Goal: Browse casually: Explore the website without a specific task or goal

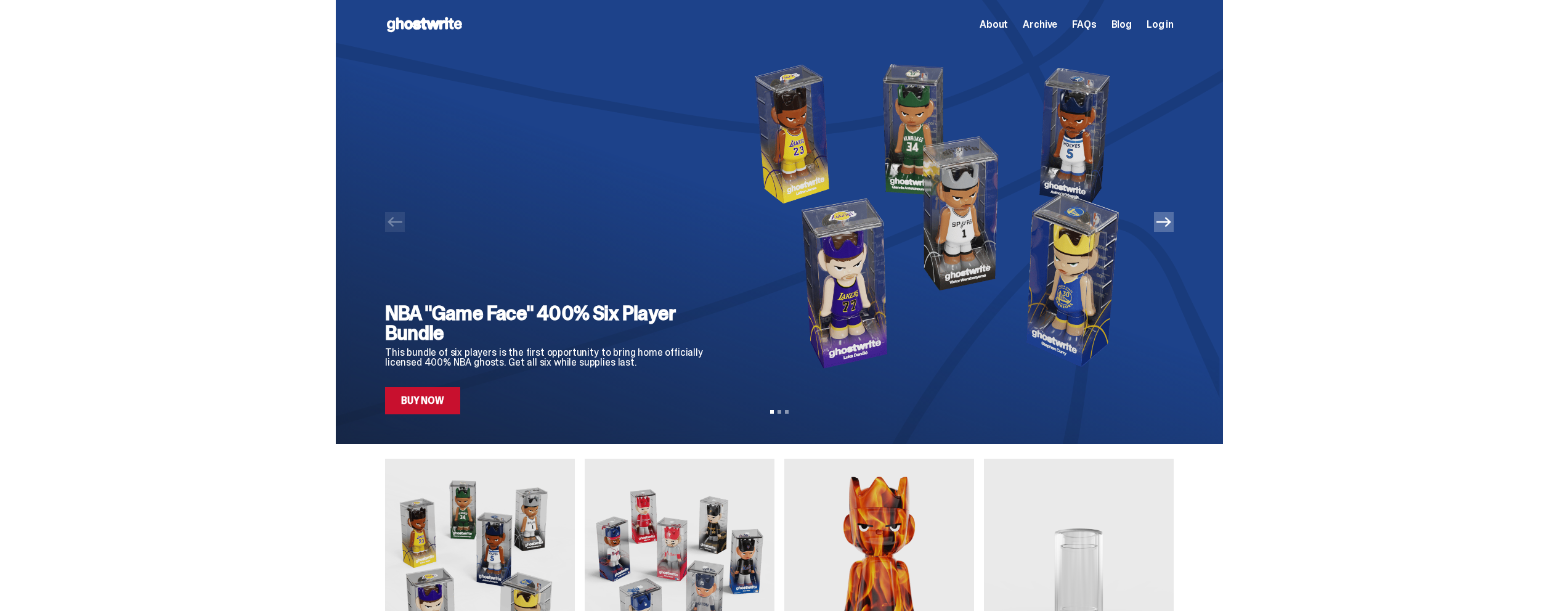
click at [517, 333] on h2 "NBA "Game Face" 400% Six Player Bundle" at bounding box center [549, 322] width 328 height 39
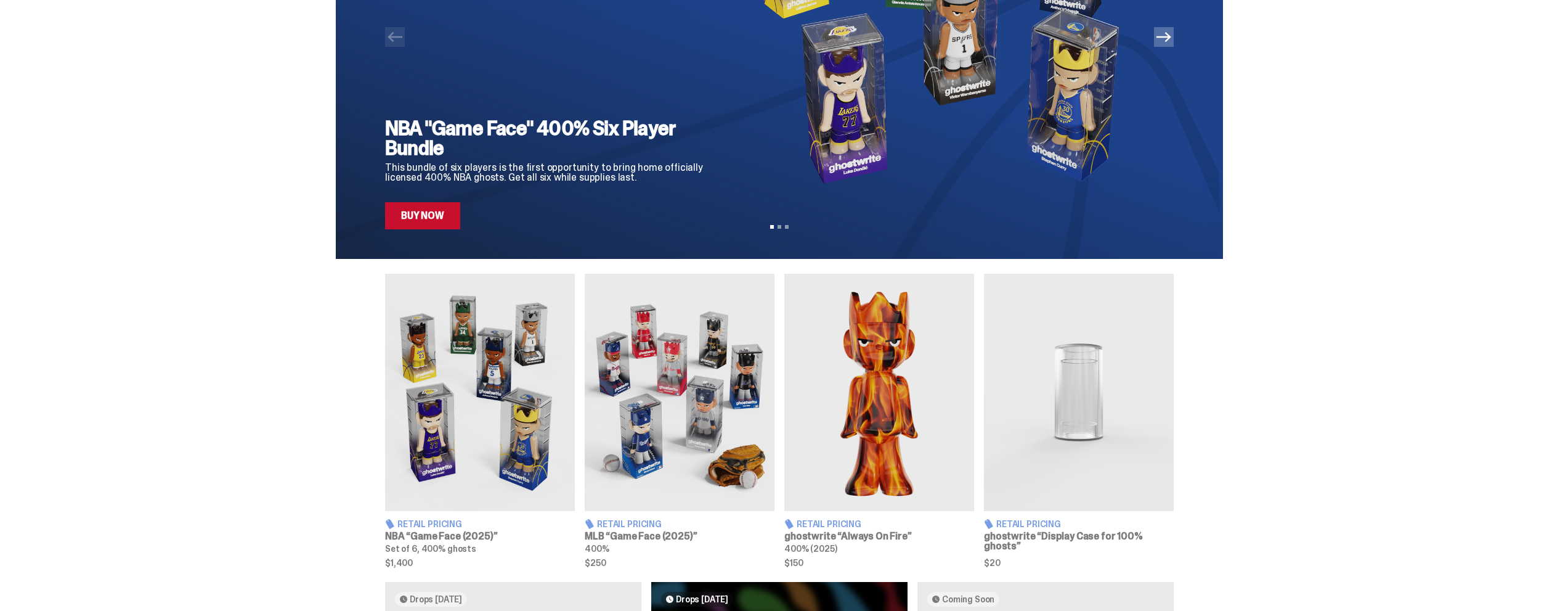
scroll to position [61, 0]
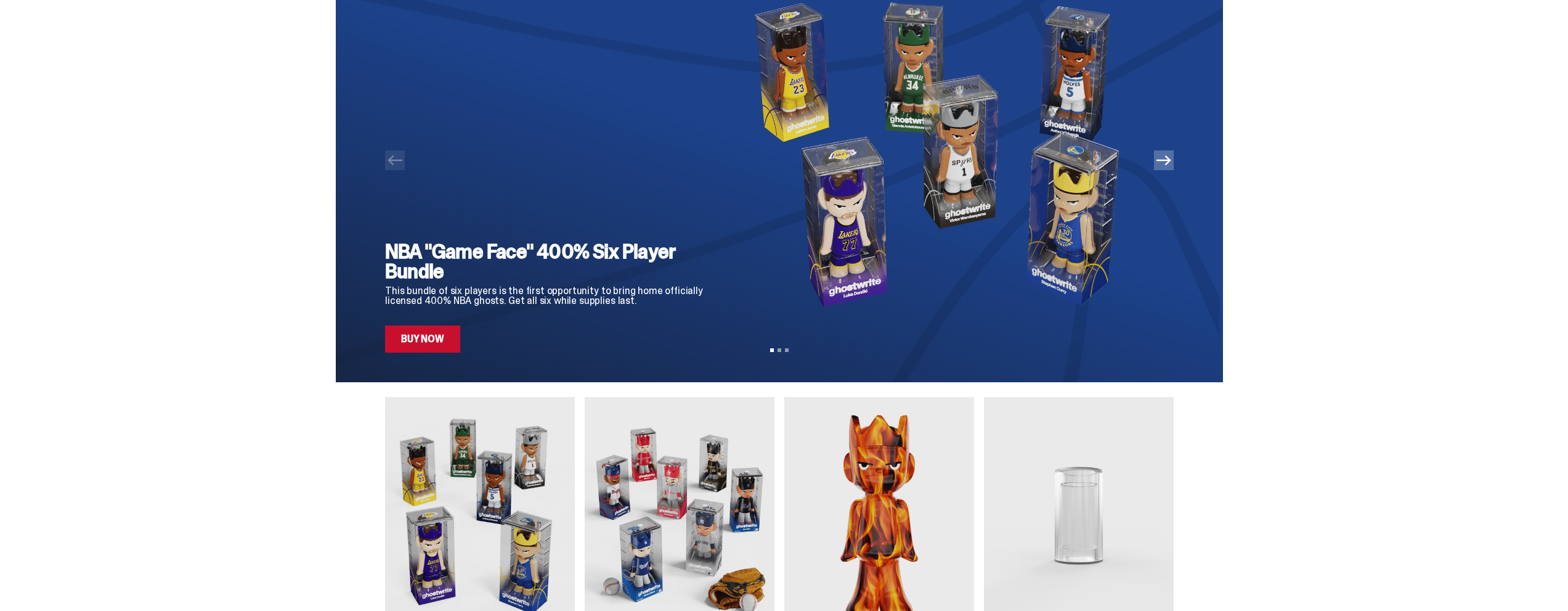
click at [494, 326] on div "NBA "Game Face" 400% Six Player Bundle This bundle of six players is the first …" at bounding box center [549, 297] width 328 height 111
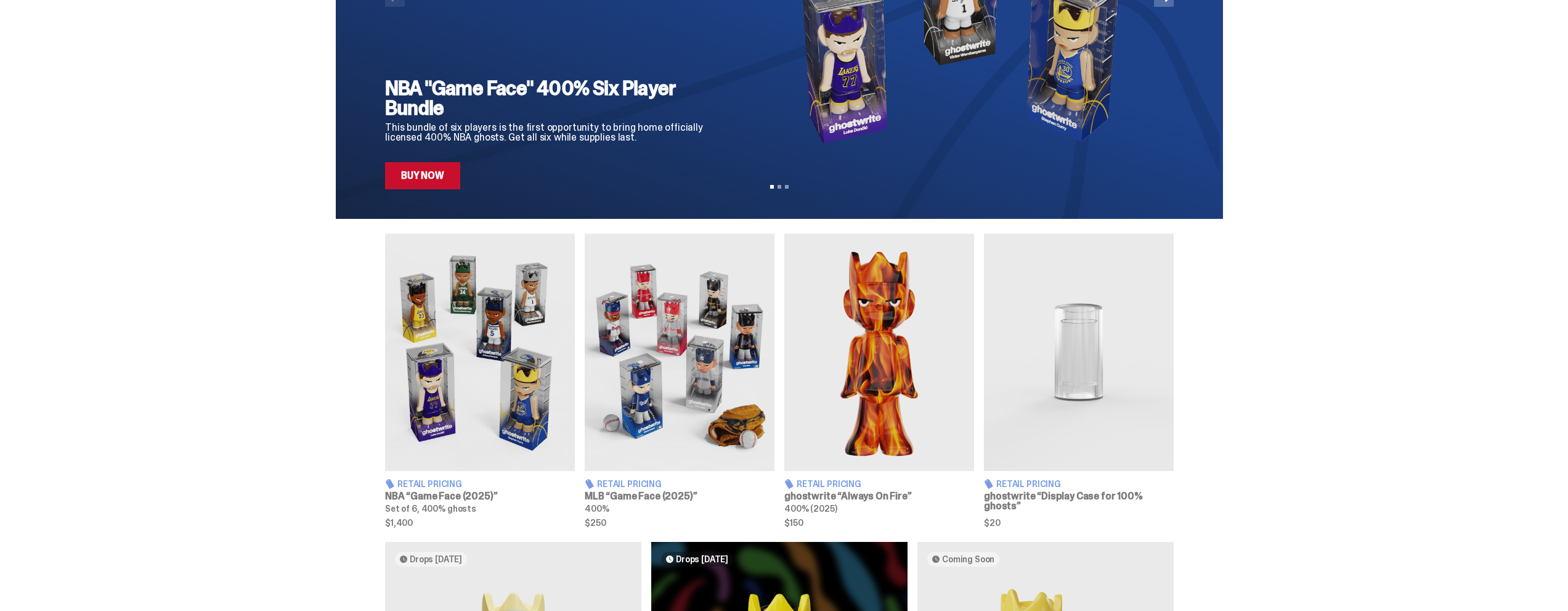
scroll to position [246, 0]
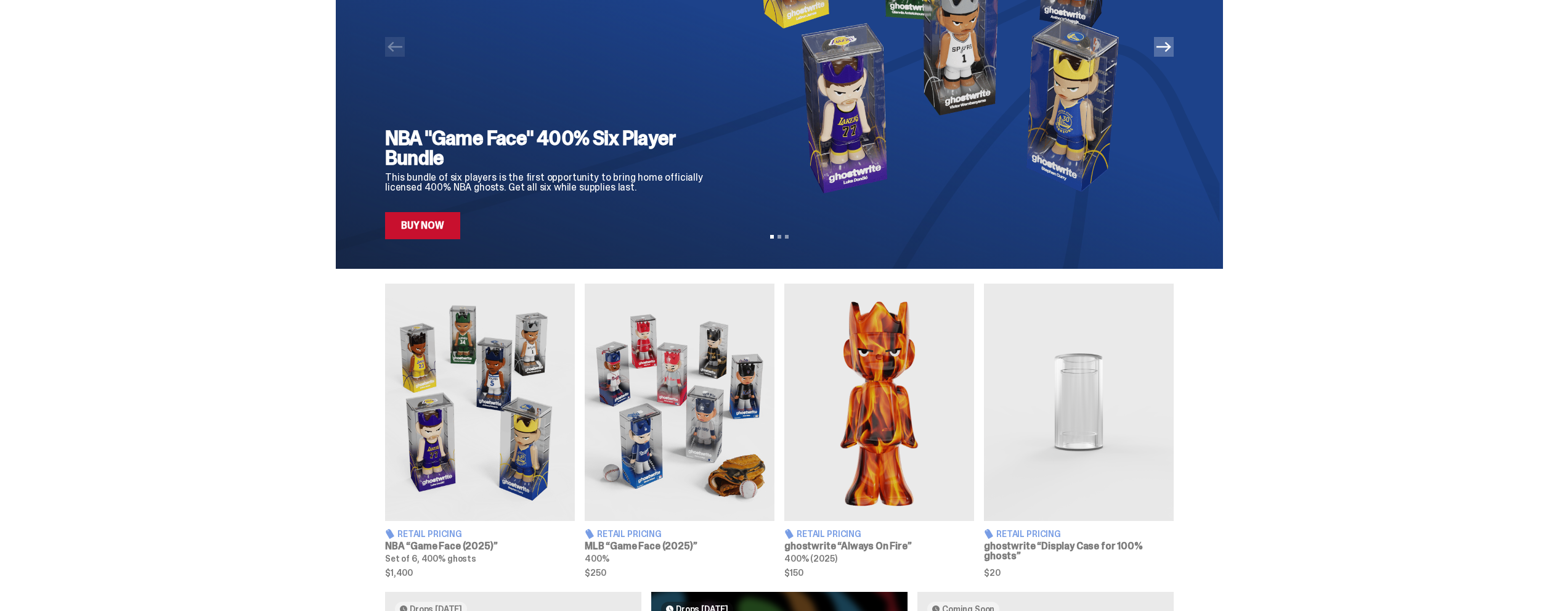
scroll to position [0, 0]
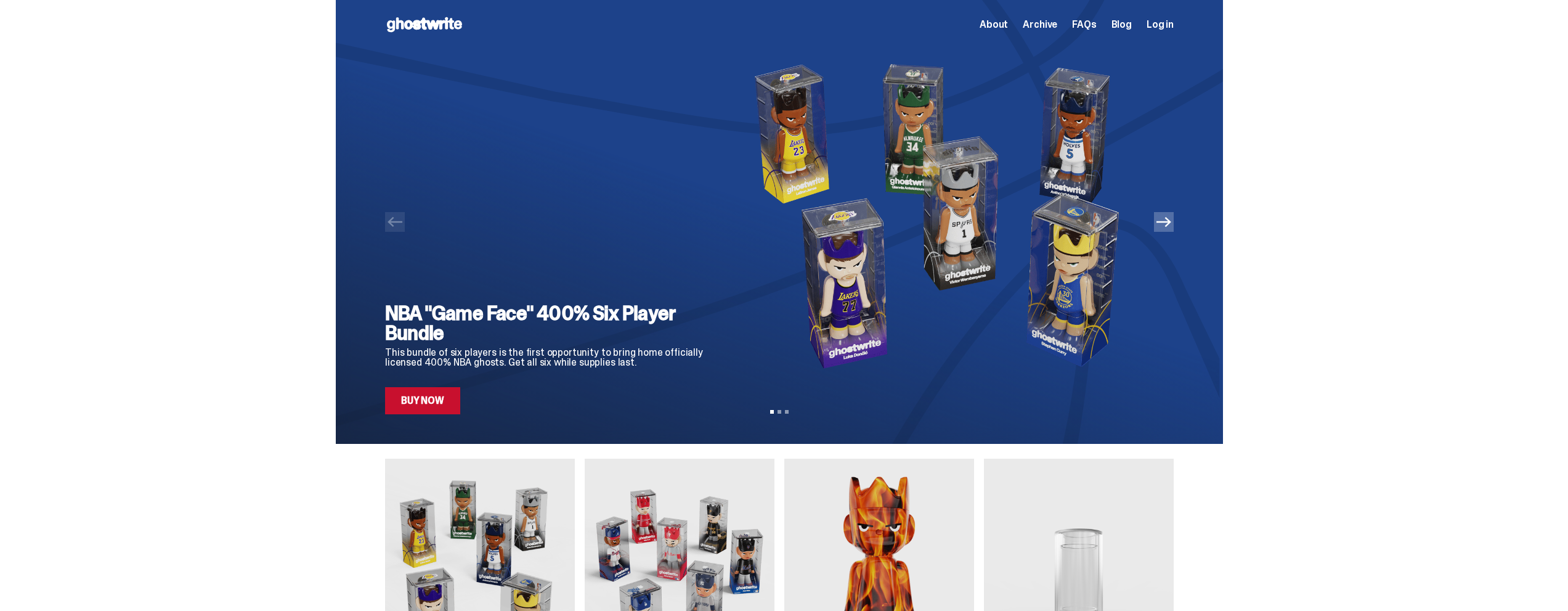
click at [433, 401] on link "Buy Now" at bounding box center [422, 400] width 75 height 27
click at [466, 403] on div "NBA "Game Face" 400% Six Player Bundle This bundle of six players is the first …" at bounding box center [549, 358] width 328 height 111
click at [450, 406] on link "Buy Now" at bounding box center [422, 400] width 75 height 27
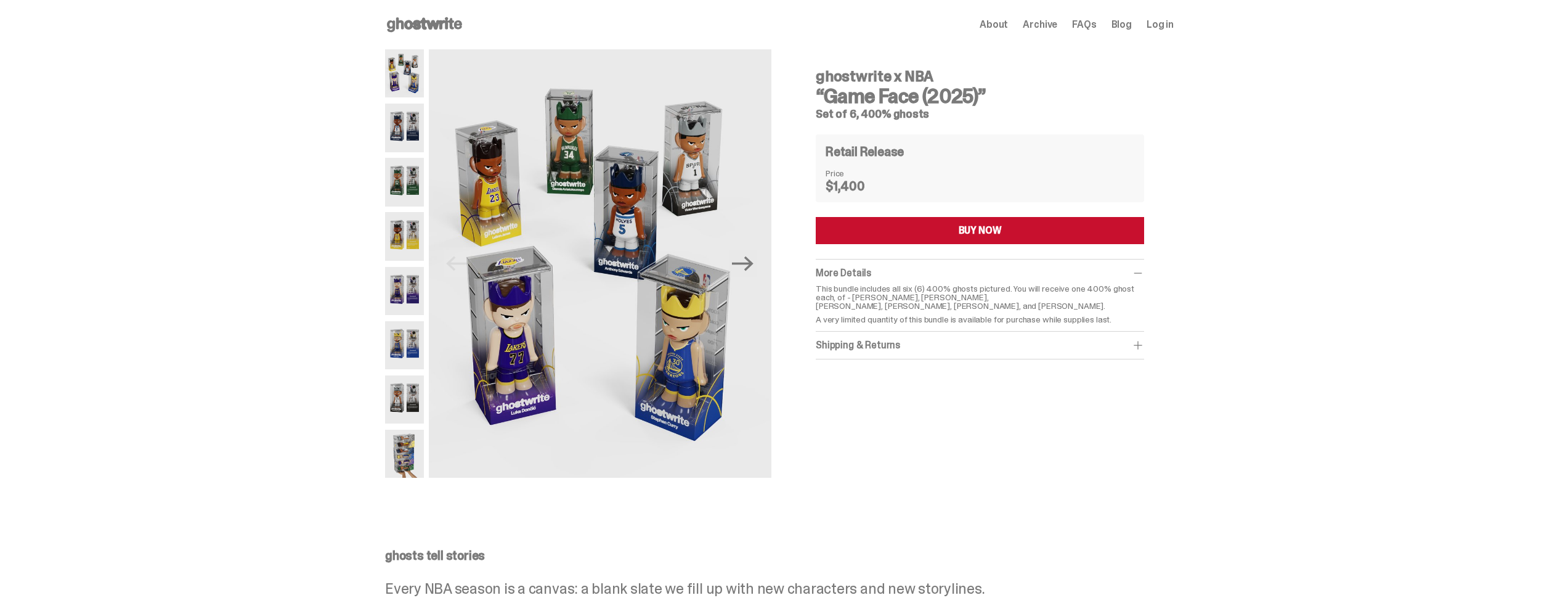
click at [410, 187] on img at bounding box center [404, 182] width 39 height 48
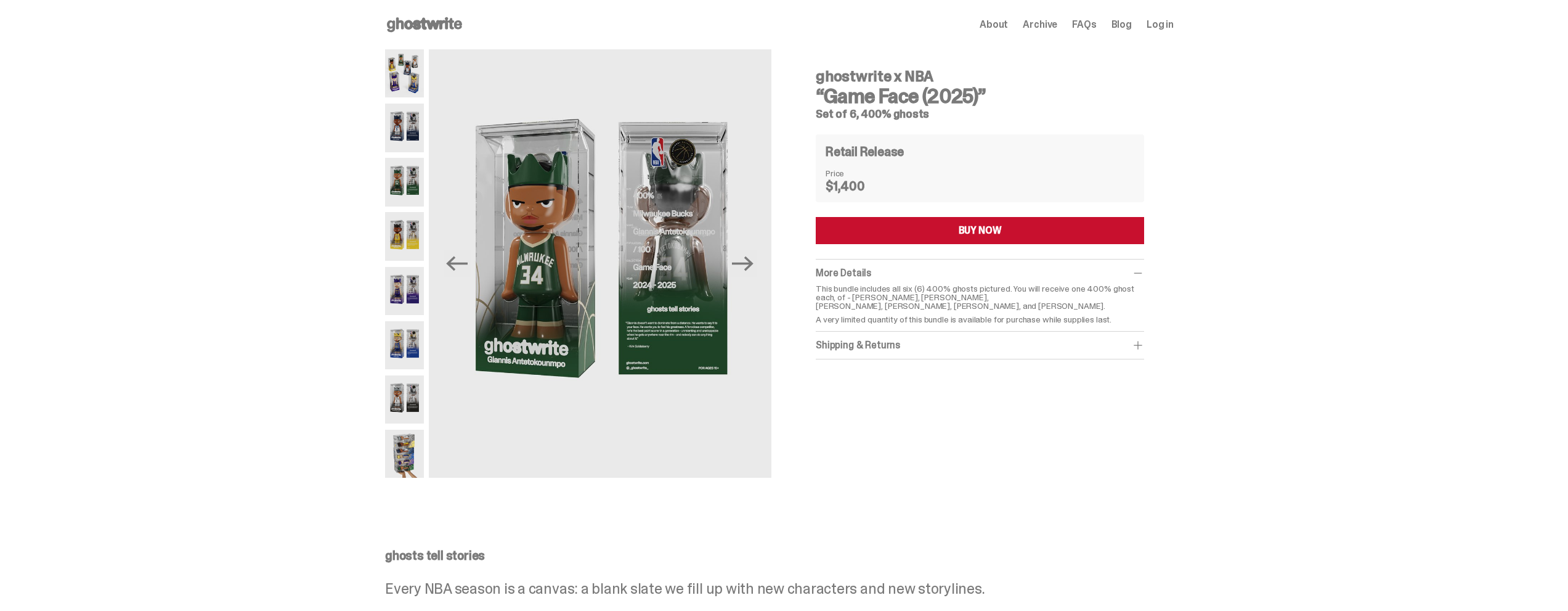
click at [856, 355] on div "Shipping & Returns $75 shipping fee per item. 1-2 Weeks Shipping. No returns. F…" at bounding box center [980, 345] width 328 height 28
click at [863, 291] on p "This bundle includes all six (6) 400% ghosts pictured. You will receive one 400…" at bounding box center [980, 298] width 328 height 26
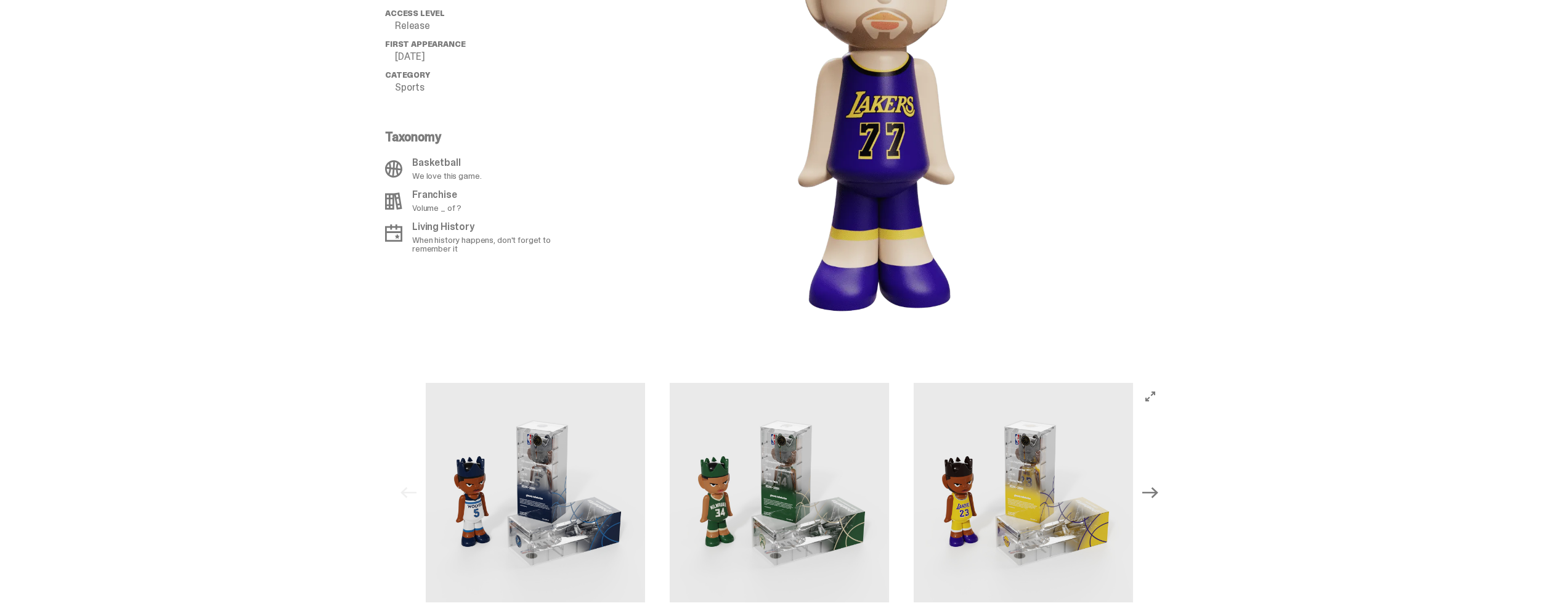
scroll to position [1233, 0]
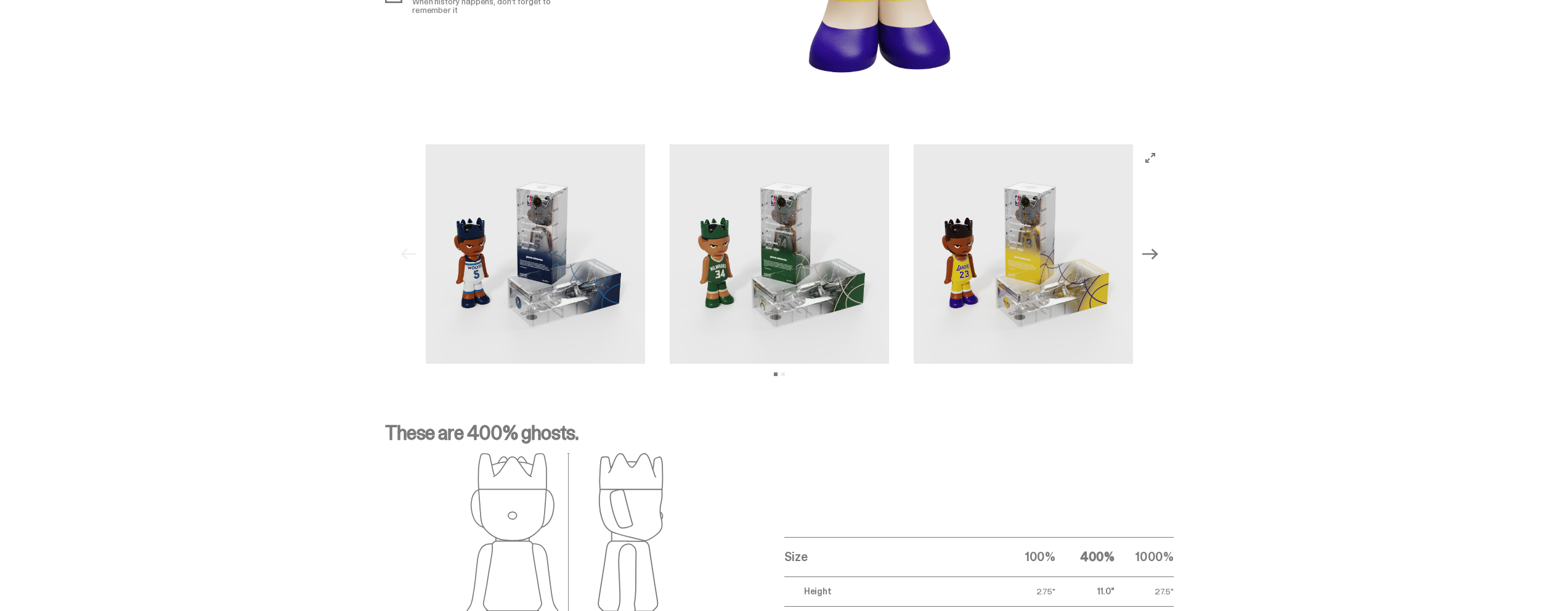
click at [816, 242] on img at bounding box center [780, 254] width 219 height 220
click at [773, 249] on img at bounding box center [780, 254] width 219 height 220
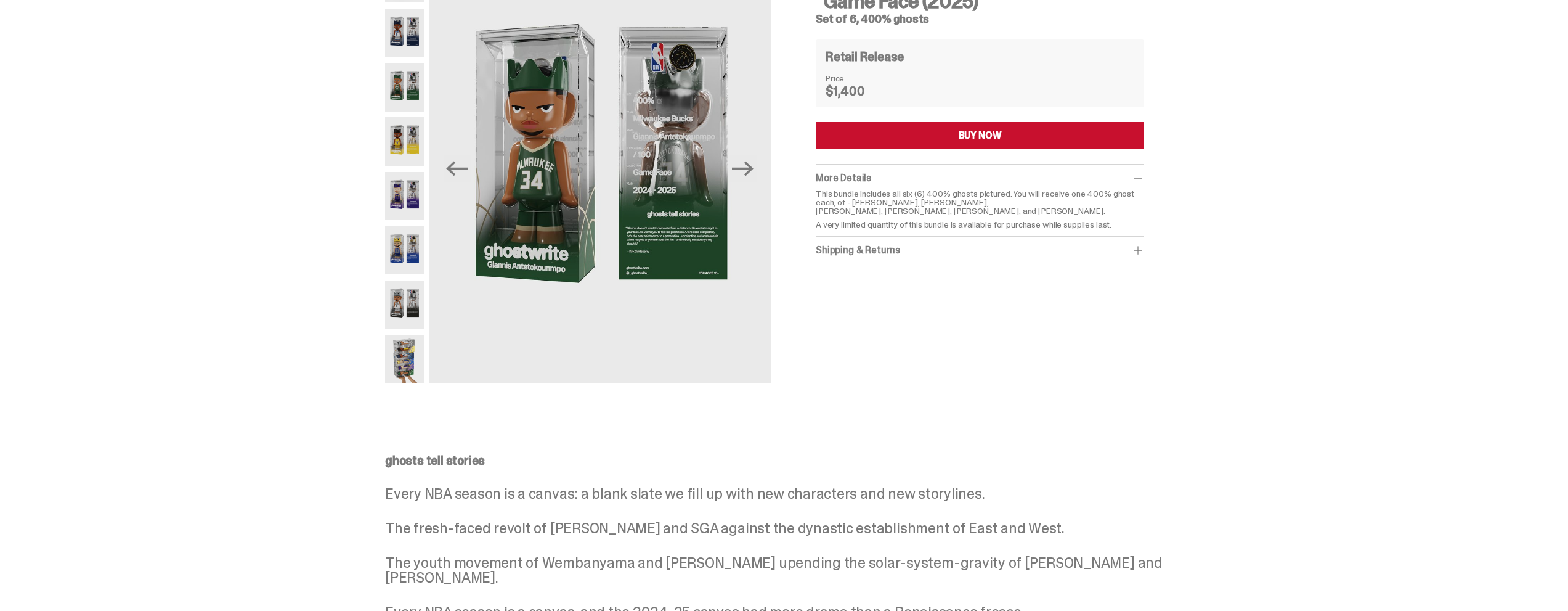
scroll to position [0, 0]
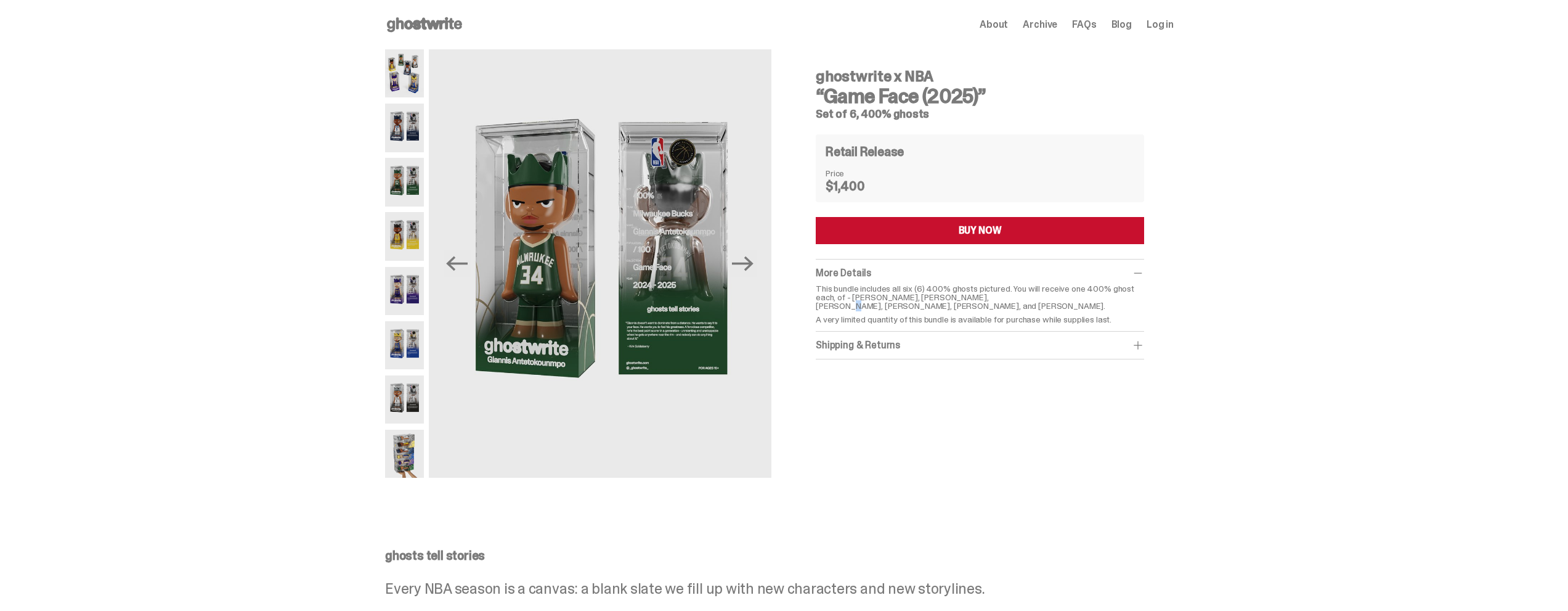
click at [841, 302] on p "This bundle includes all six (6) 400% ghosts pictured. You will receive one 400…" at bounding box center [980, 298] width 328 height 26
click at [410, 17] on icon at bounding box center [424, 24] width 79 height 20
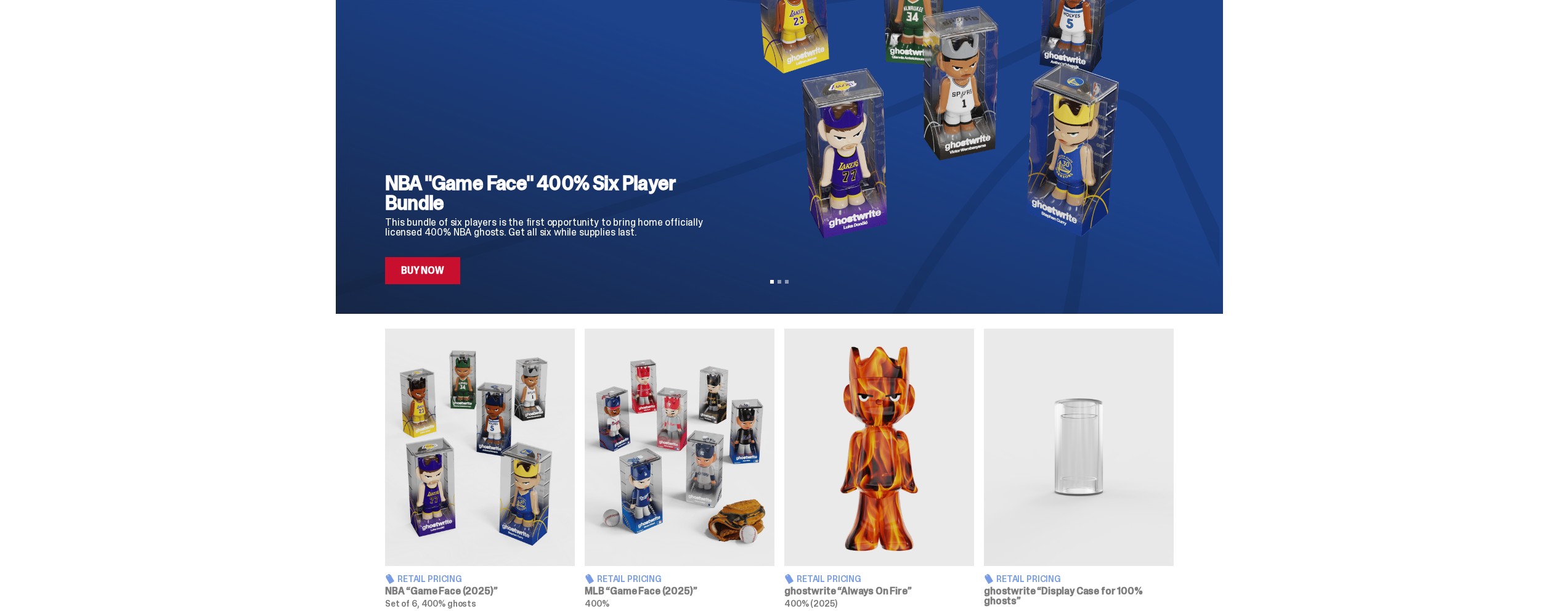
scroll to position [370, 0]
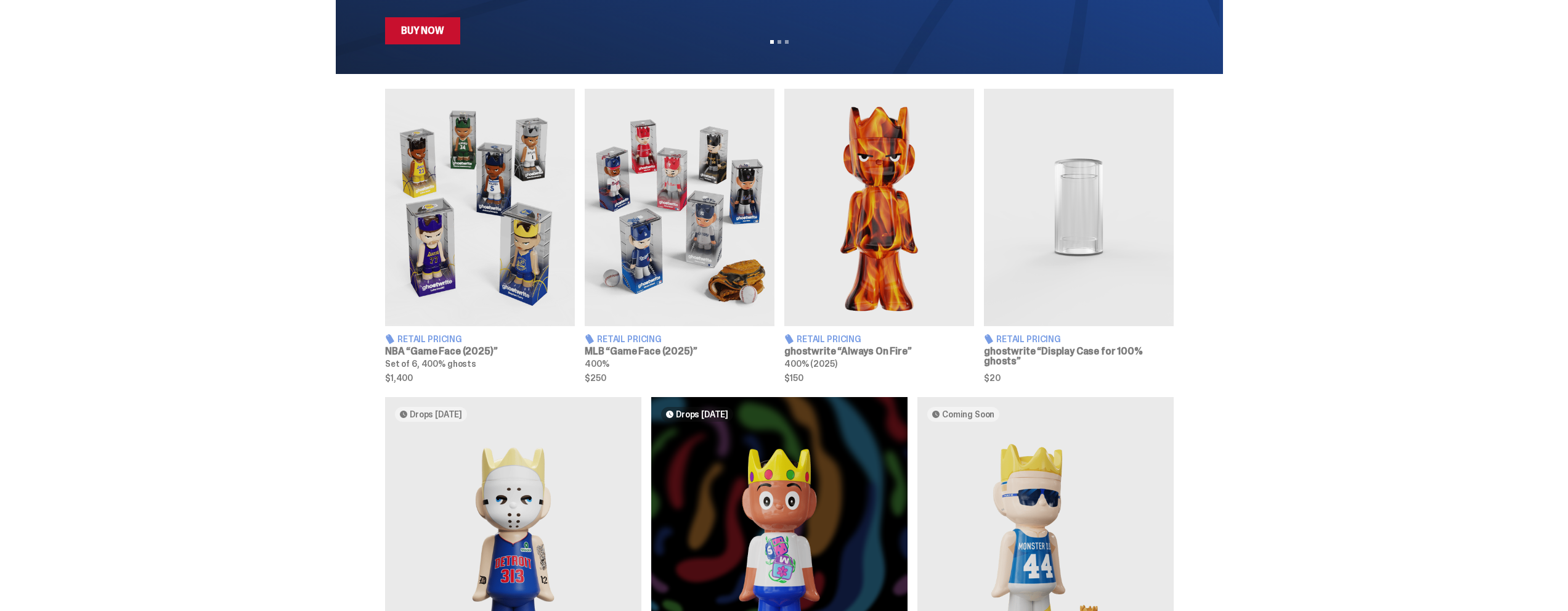
click at [525, 234] on img at bounding box center [479, 208] width 190 height 237
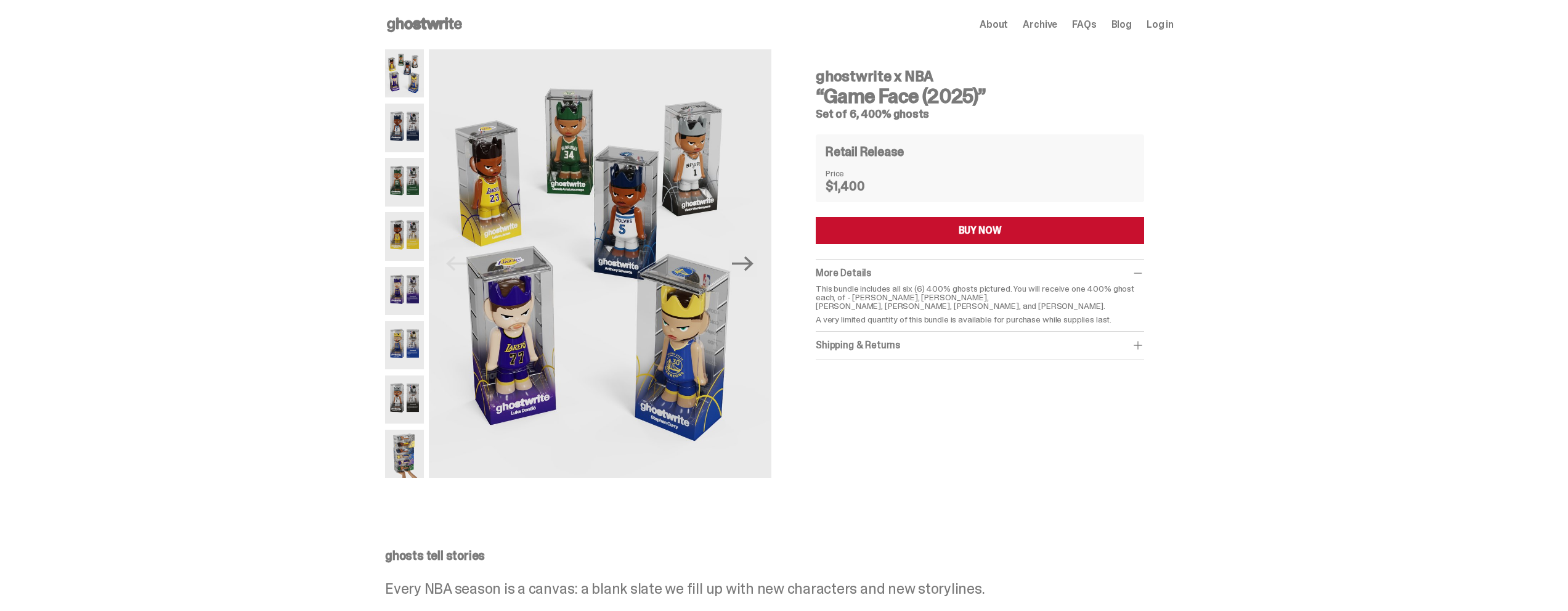
click at [842, 347] on div "Shipping & Returns" at bounding box center [980, 345] width 328 height 12
click at [403, 178] on img at bounding box center [404, 182] width 39 height 48
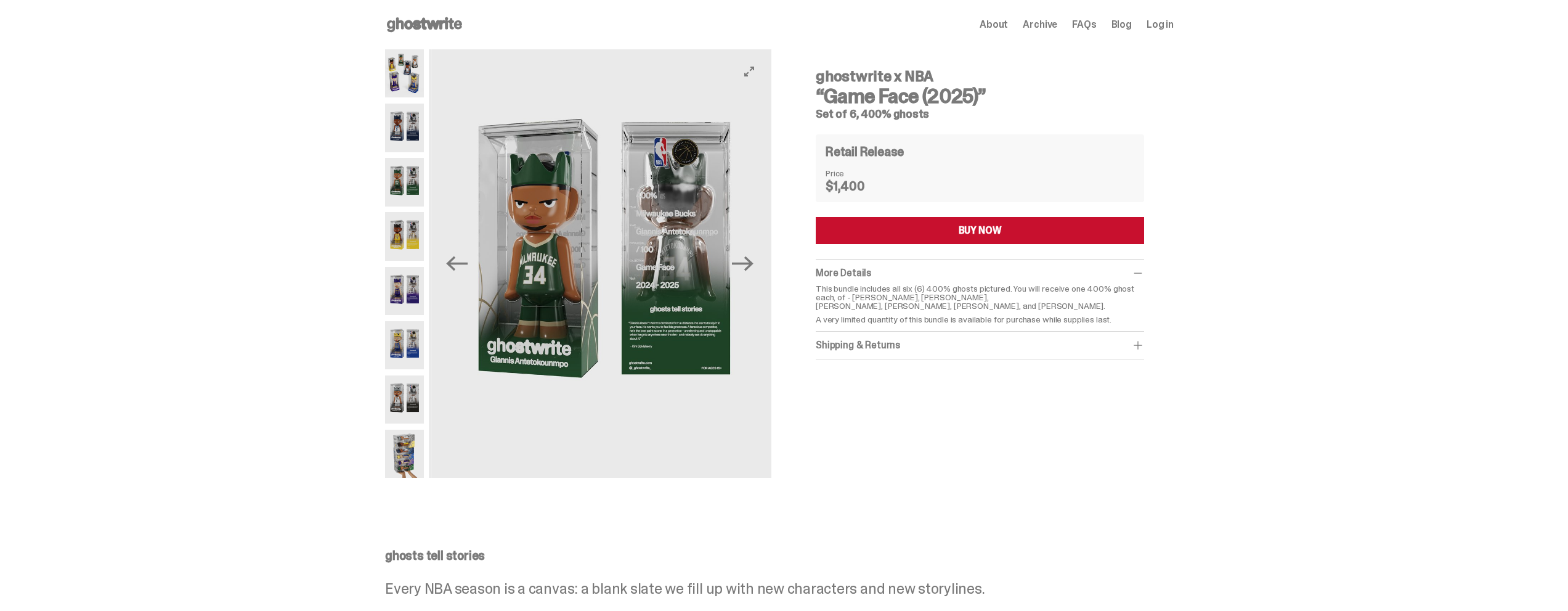
click at [704, 245] on img at bounding box center [602, 263] width 342 height 429
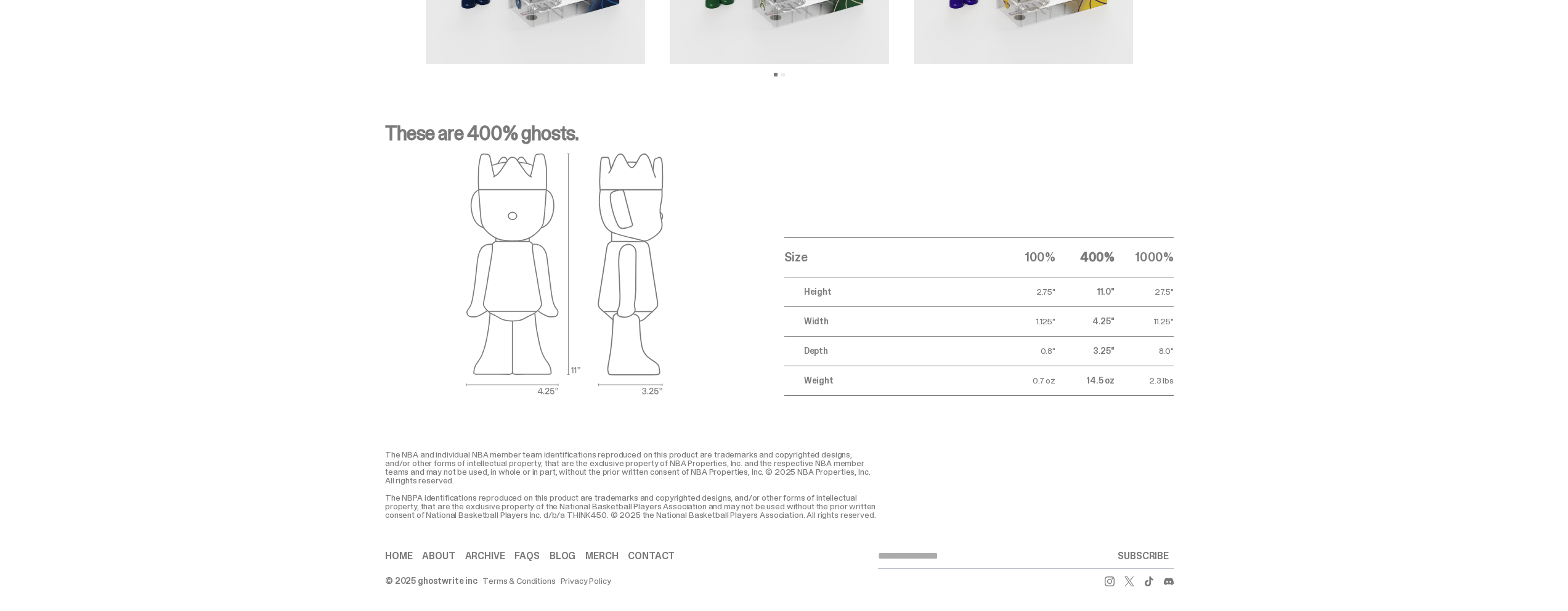
scroll to position [1109, 0]
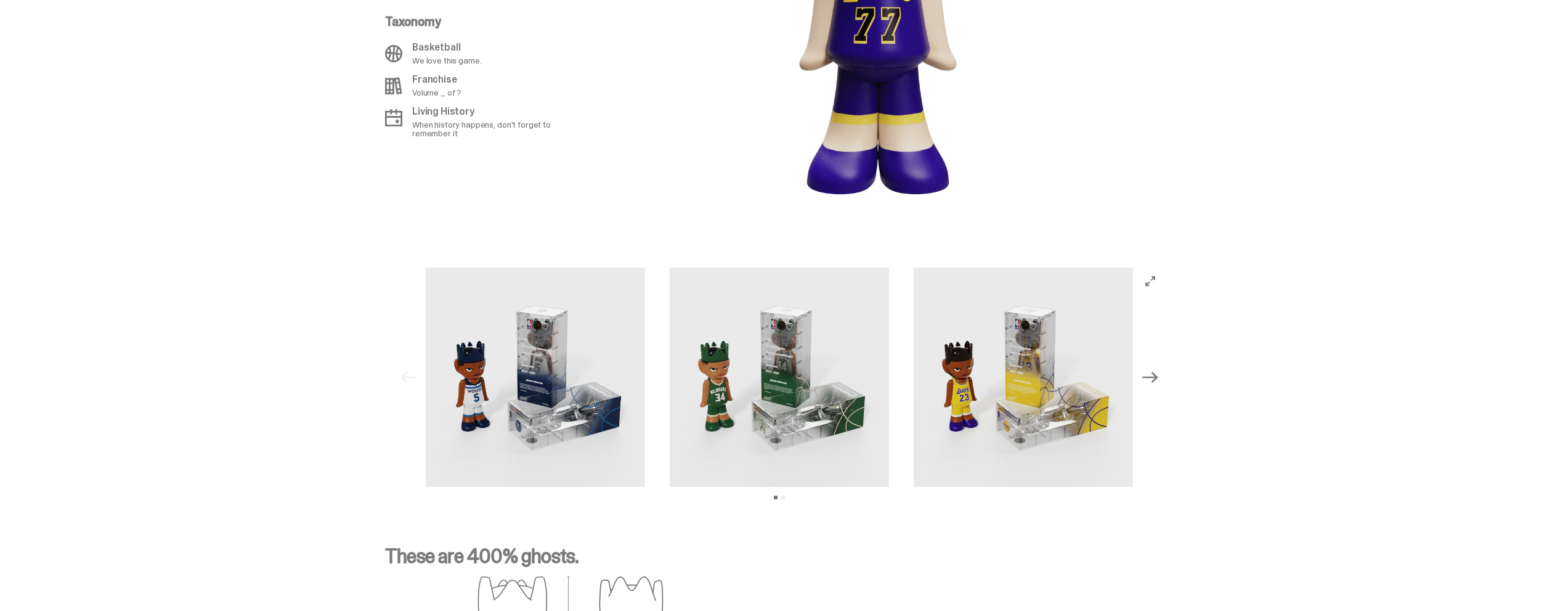
click at [706, 297] on img at bounding box center [780, 378] width 219 height 220
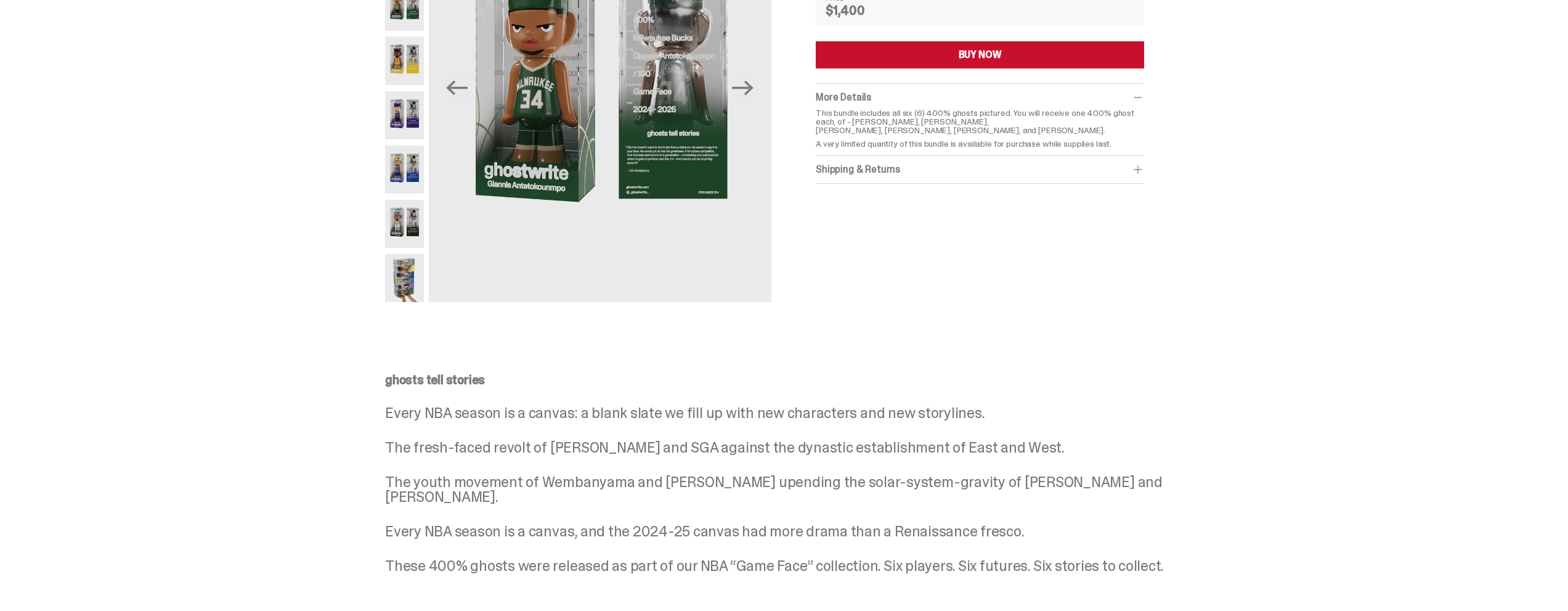
scroll to position [0, 0]
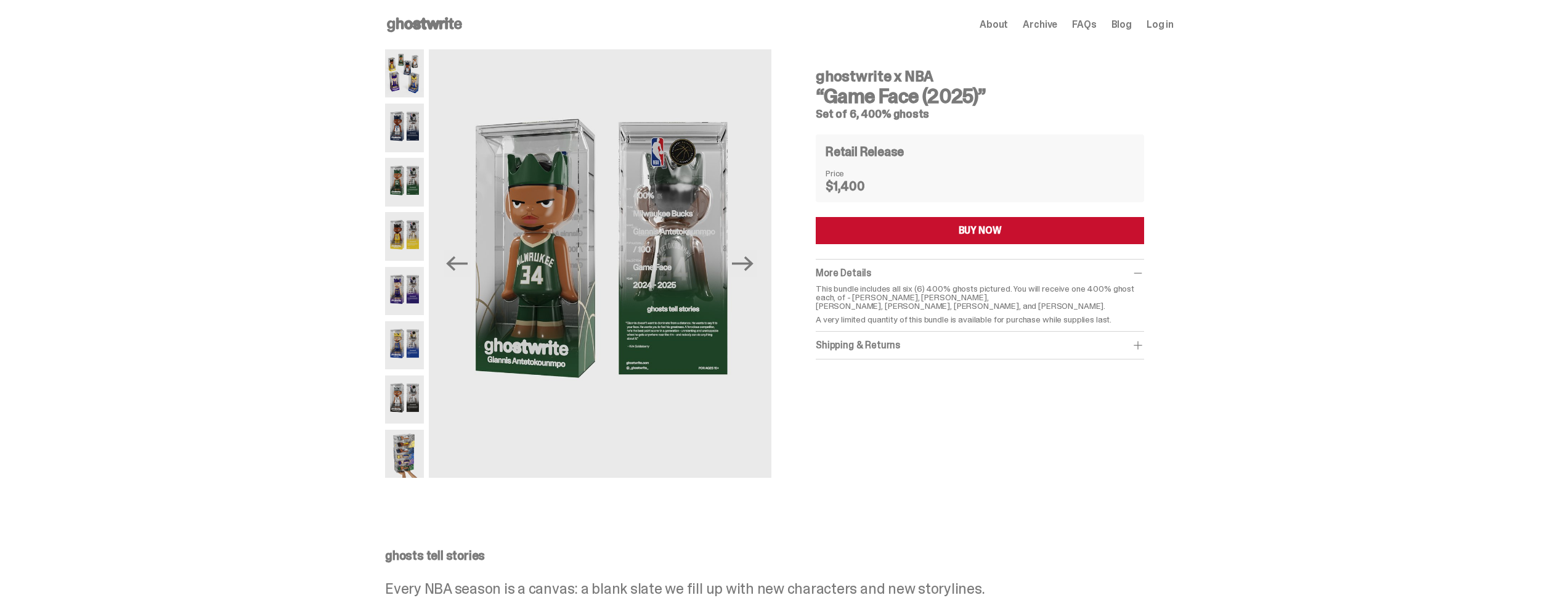
click at [1000, 26] on span "About" at bounding box center [993, 25] width 28 height 10
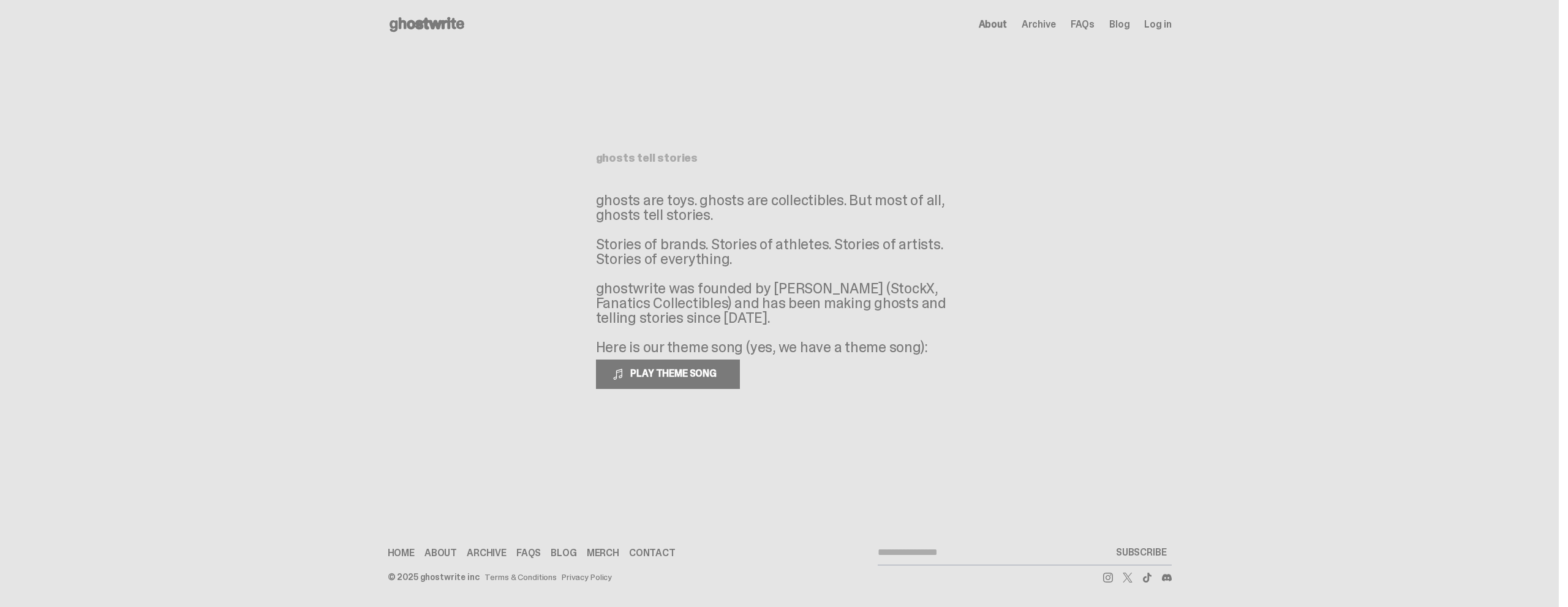
click at [604, 550] on link "Merch" at bounding box center [602, 553] width 32 height 10
click at [438, 25] on use at bounding box center [427, 24] width 75 height 14
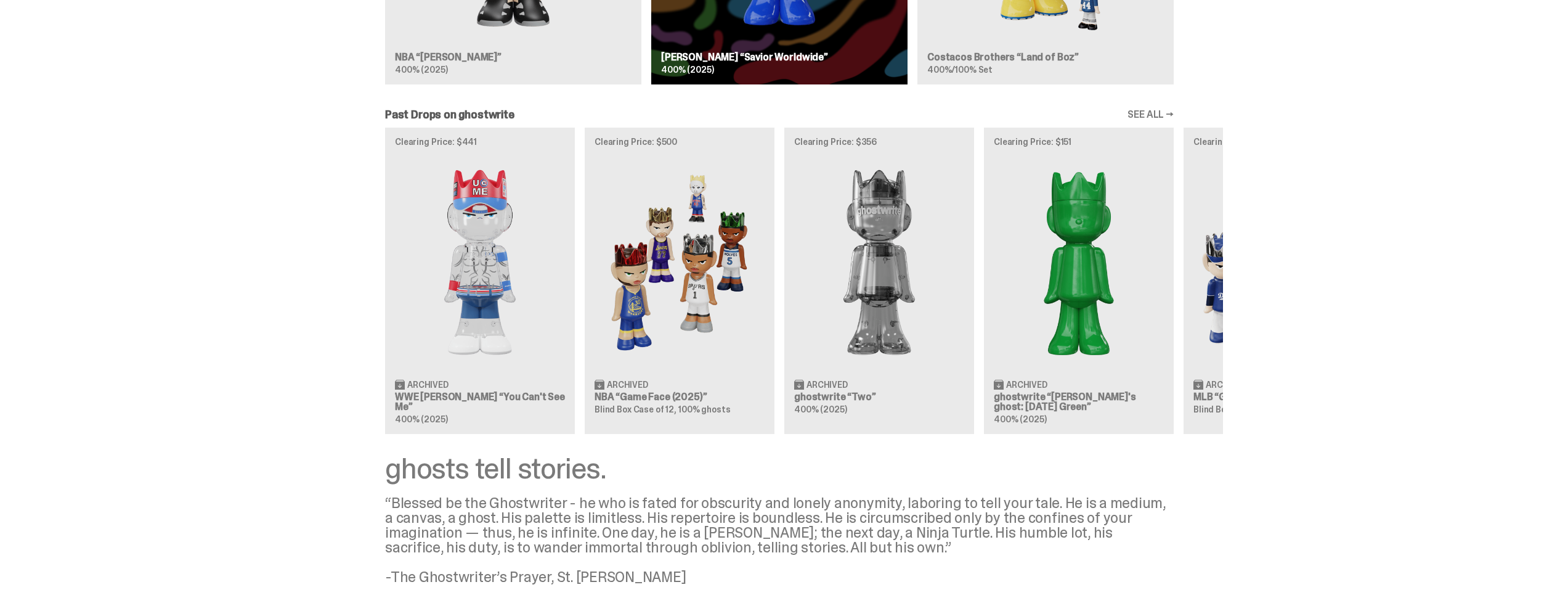
scroll to position [1085, 0]
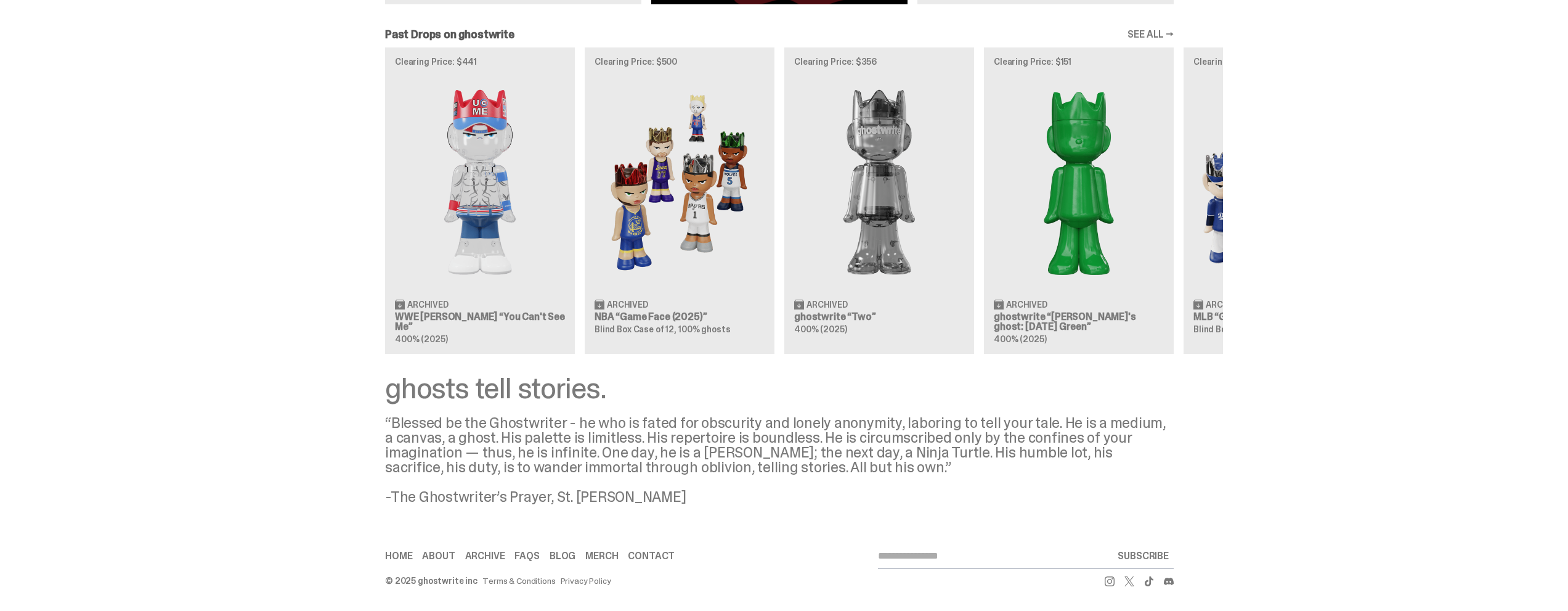
click at [1142, 37] on link "SEE ALL →" at bounding box center [1150, 35] width 46 height 10
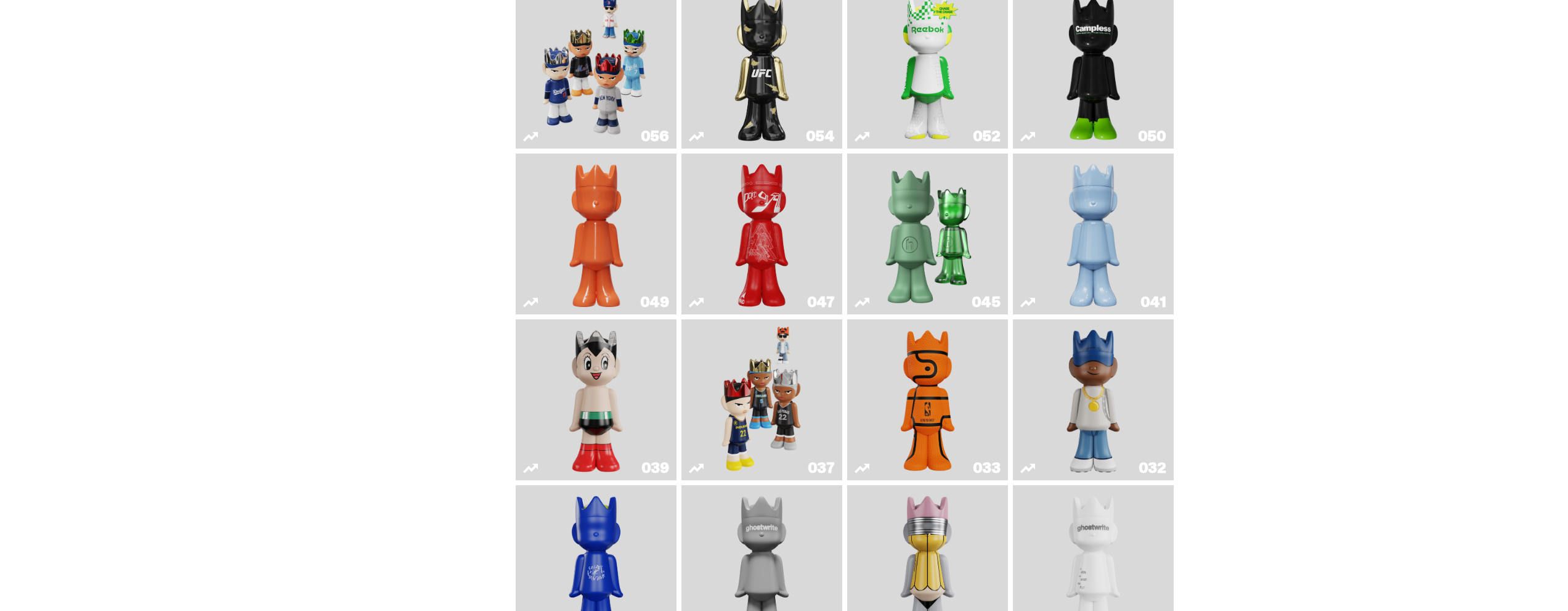
scroll to position [10, 0]
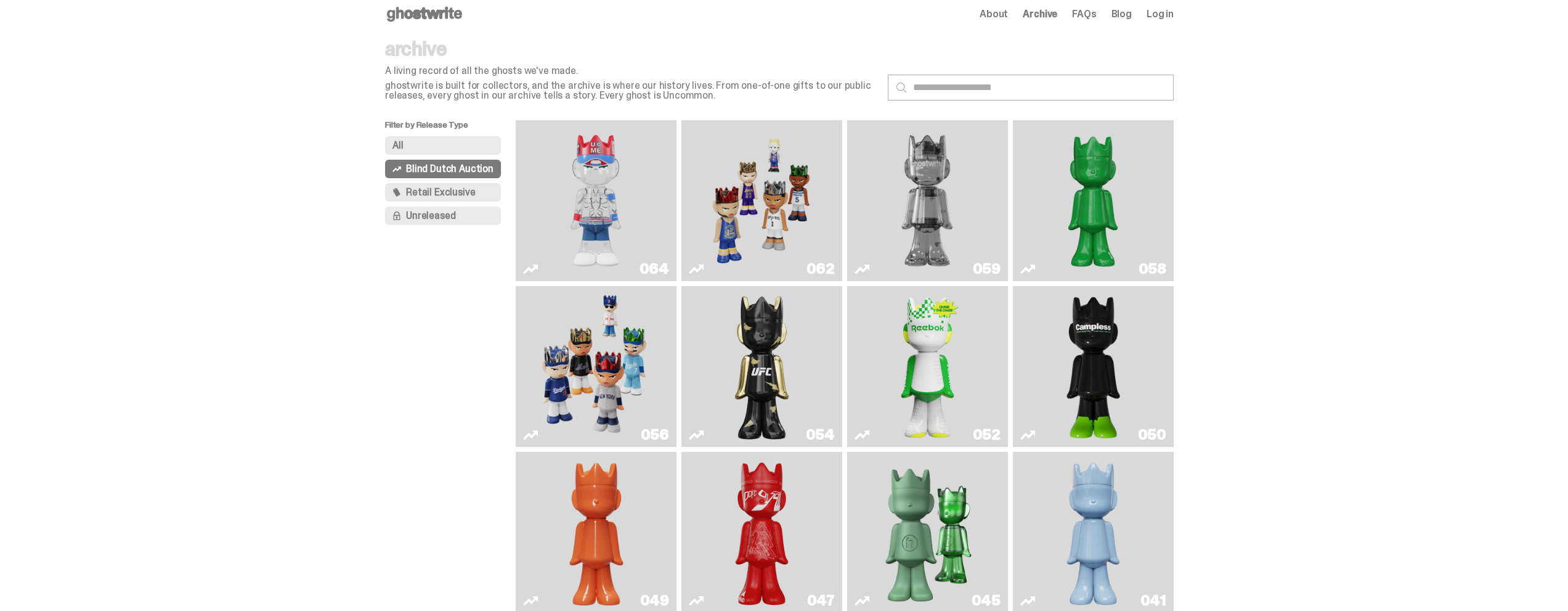
click at [427, 15] on use at bounding box center [424, 14] width 75 height 14
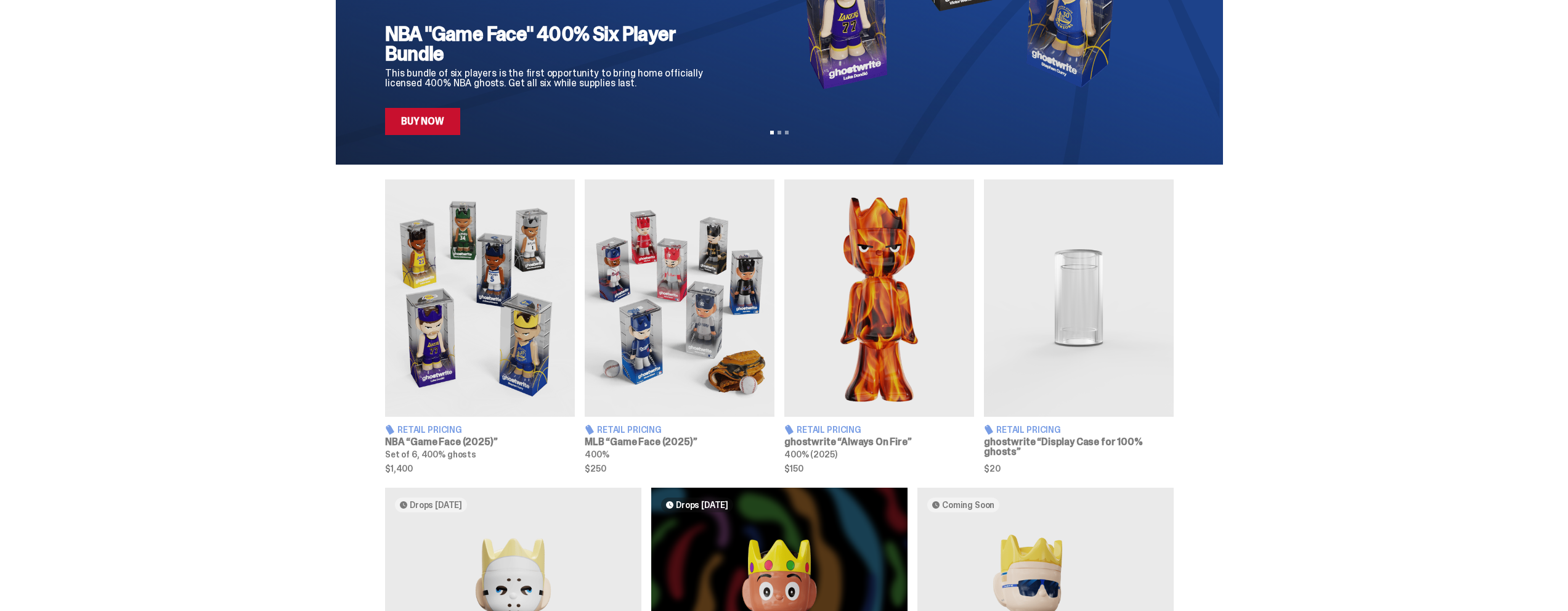
scroll to position [246, 0]
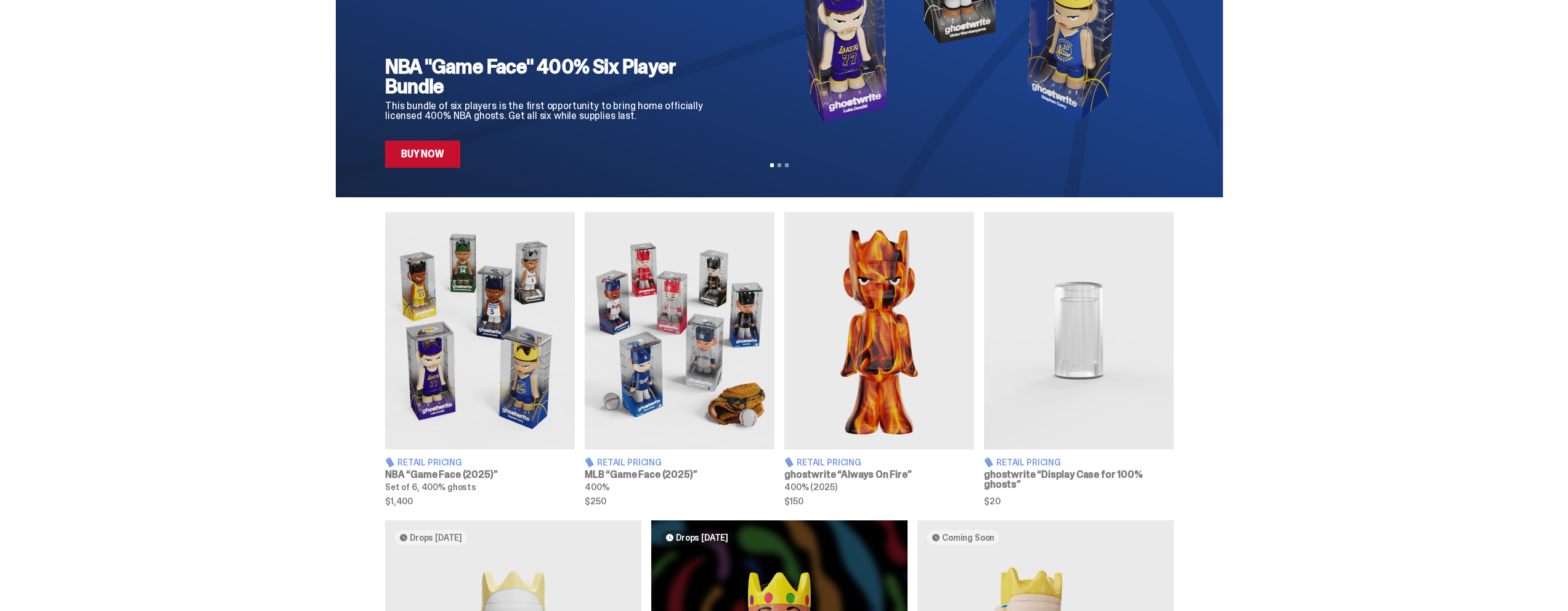
click at [1068, 407] on img at bounding box center [1078, 331] width 190 height 237
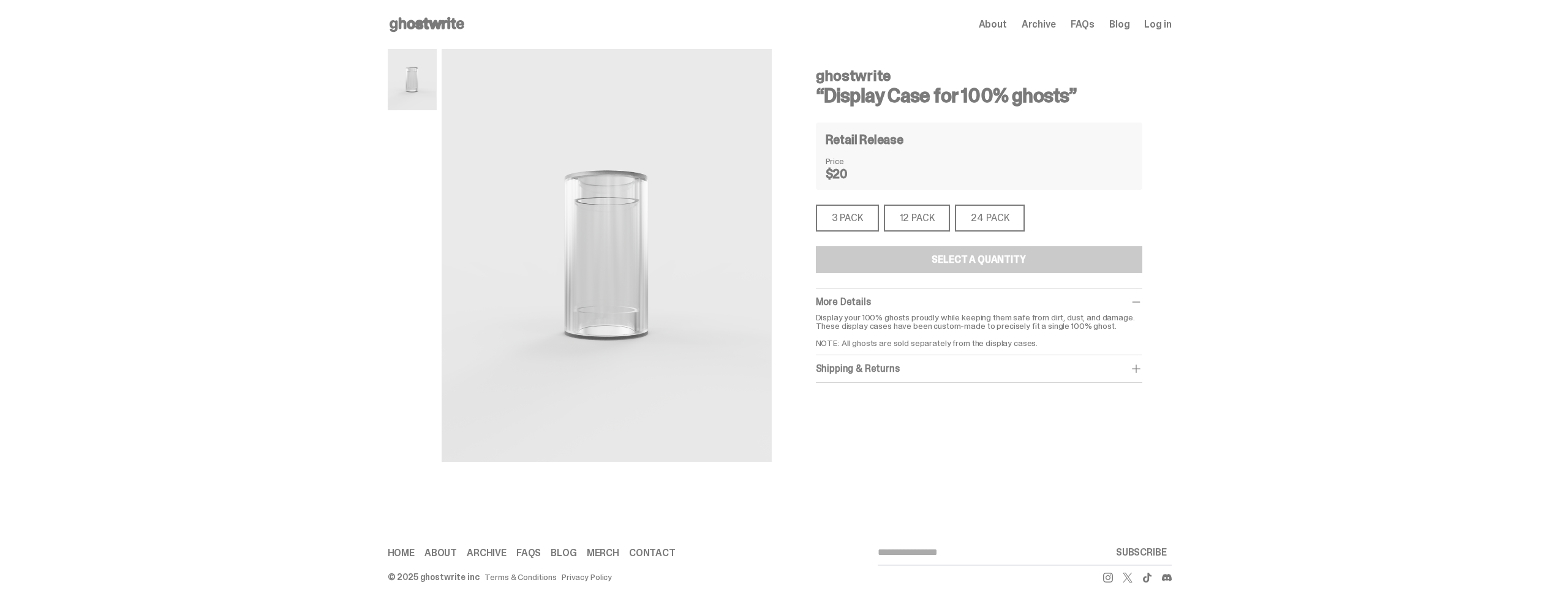
click at [978, 217] on div "24 PACK" at bounding box center [990, 217] width 70 height 27
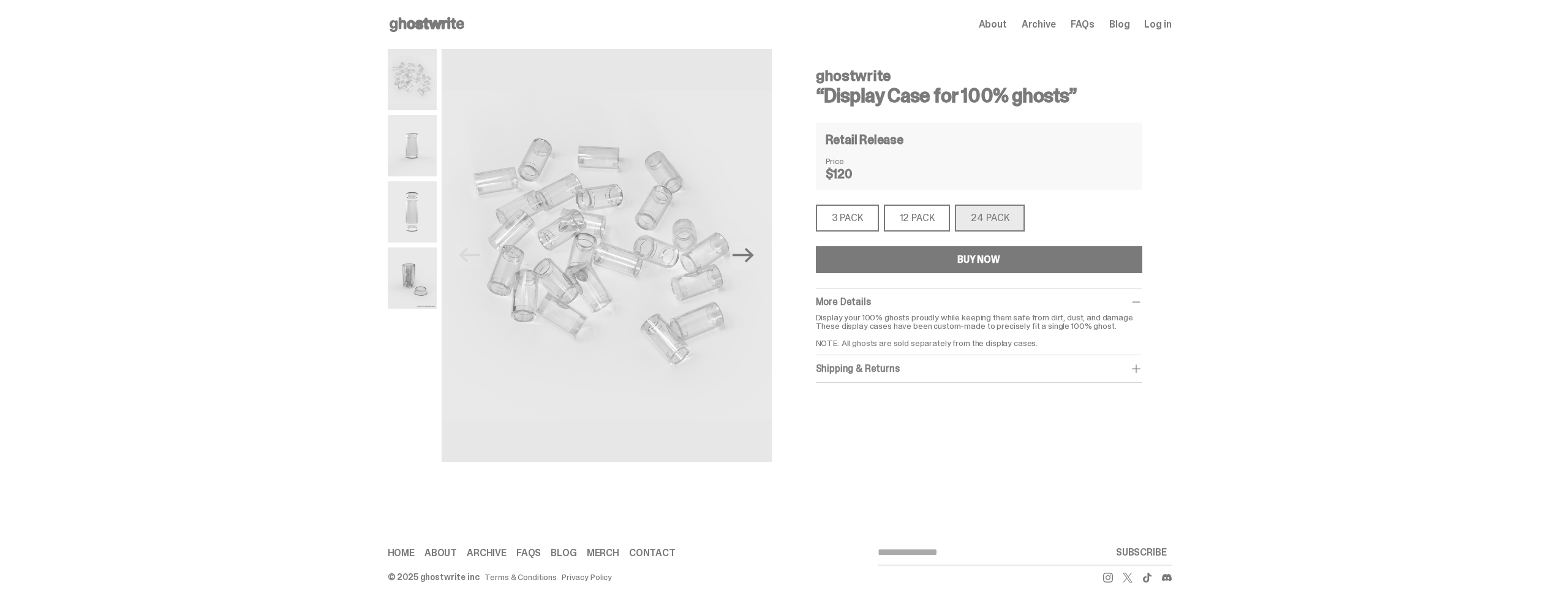
click at [862, 226] on div "3 PACK" at bounding box center [847, 217] width 63 height 27
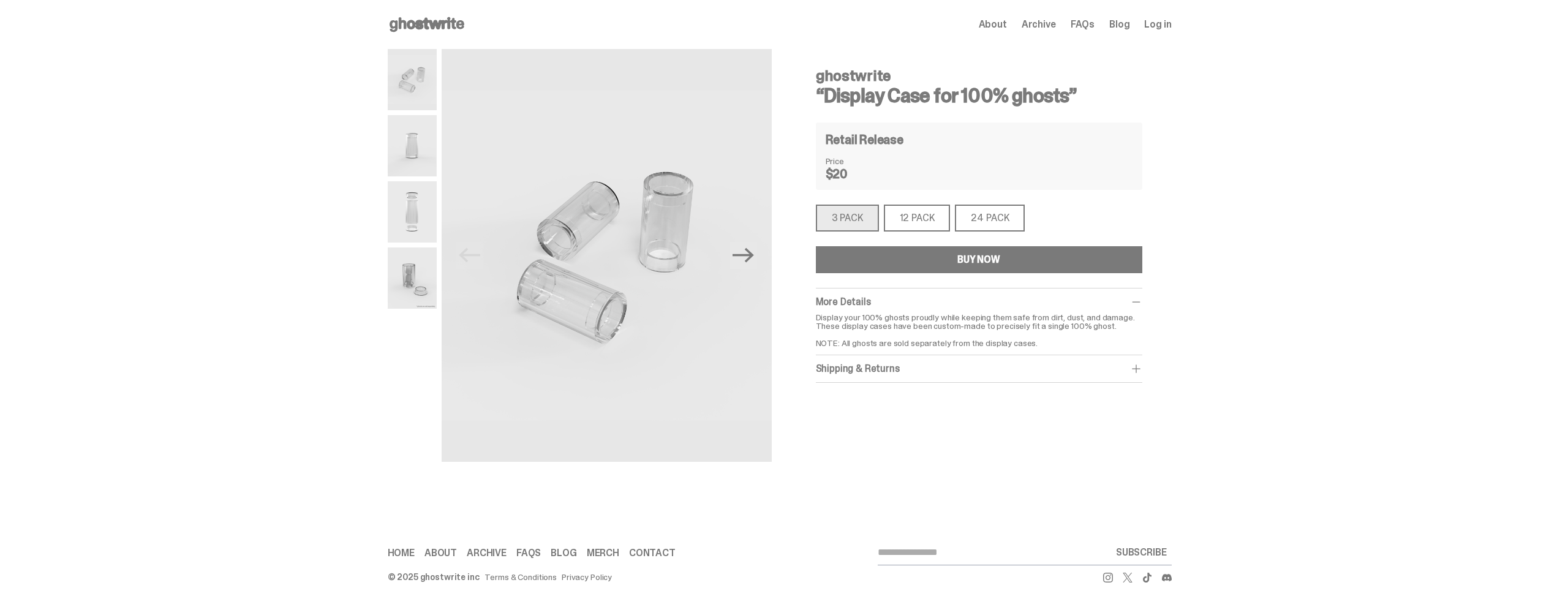
click at [892, 217] on div "12 PACK" at bounding box center [917, 217] width 67 height 27
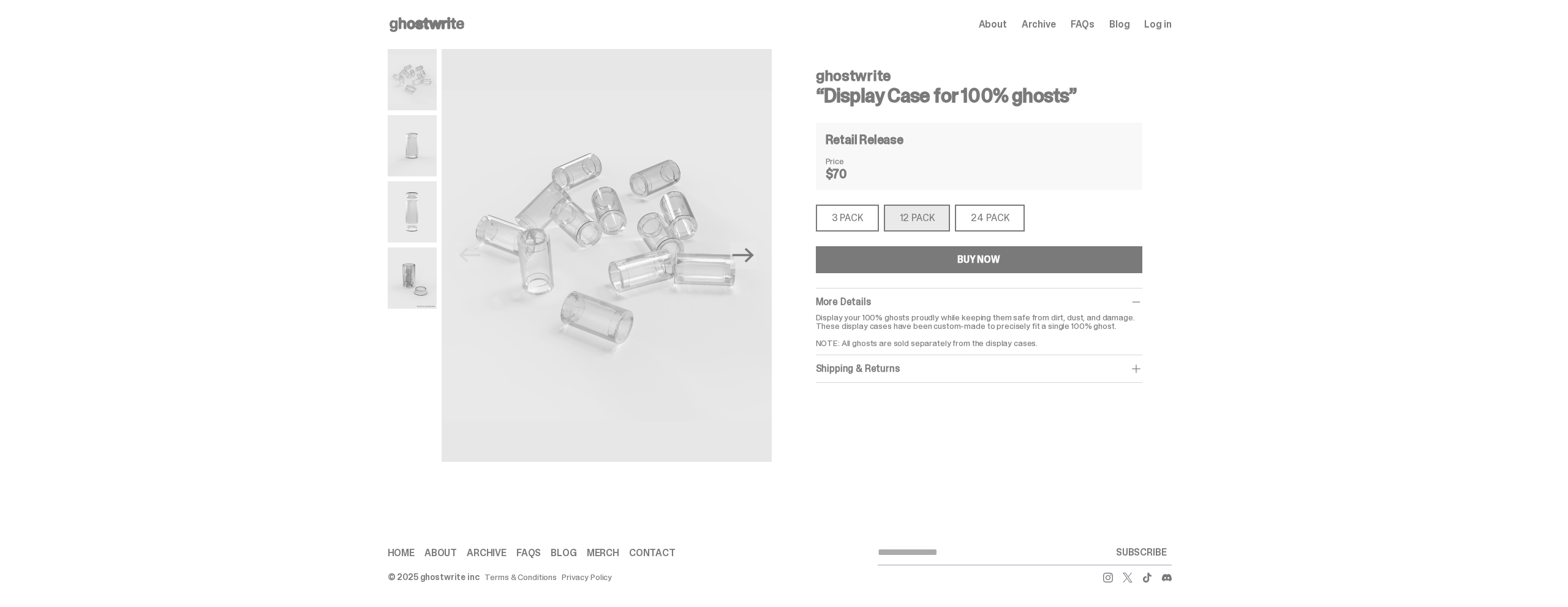
drag, startPoint x: 962, startPoint y: 215, endPoint x: 927, endPoint y: 211, distance: 35.2
click at [960, 215] on div "24 PACK" at bounding box center [990, 217] width 70 height 27
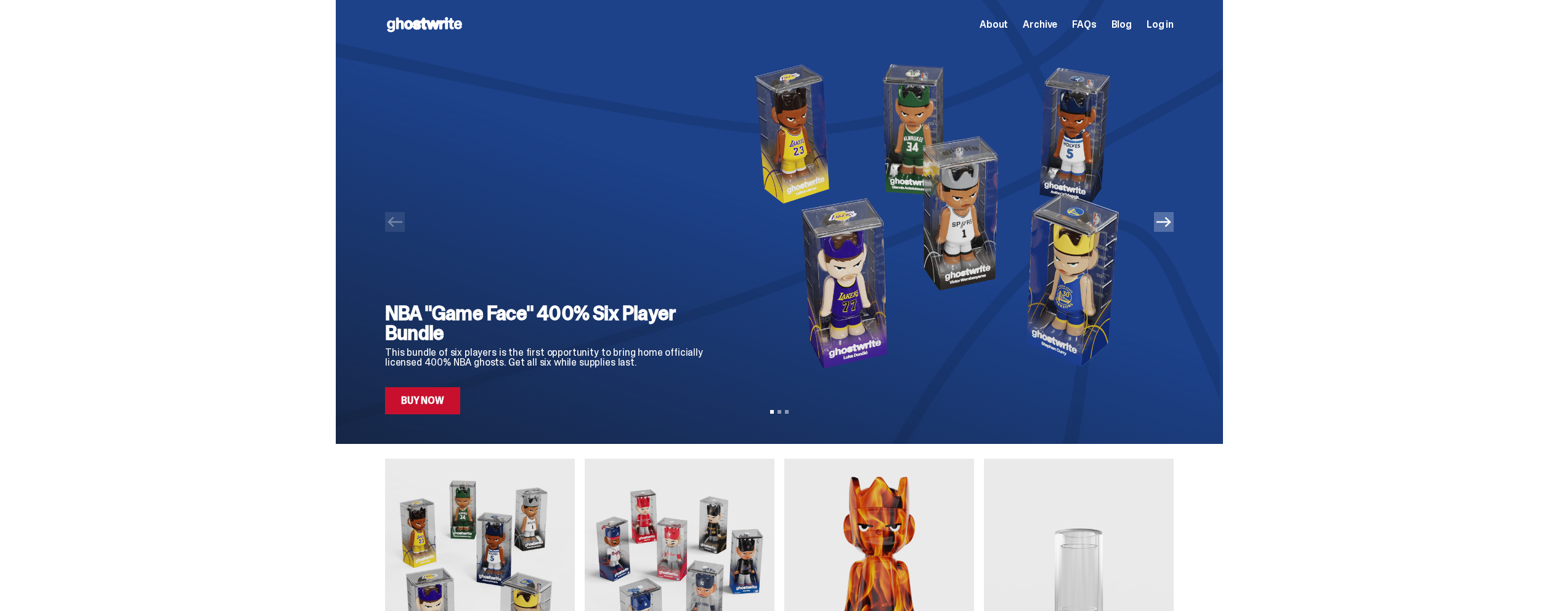
click at [1173, 227] on button "Next" at bounding box center [1163, 222] width 20 height 20
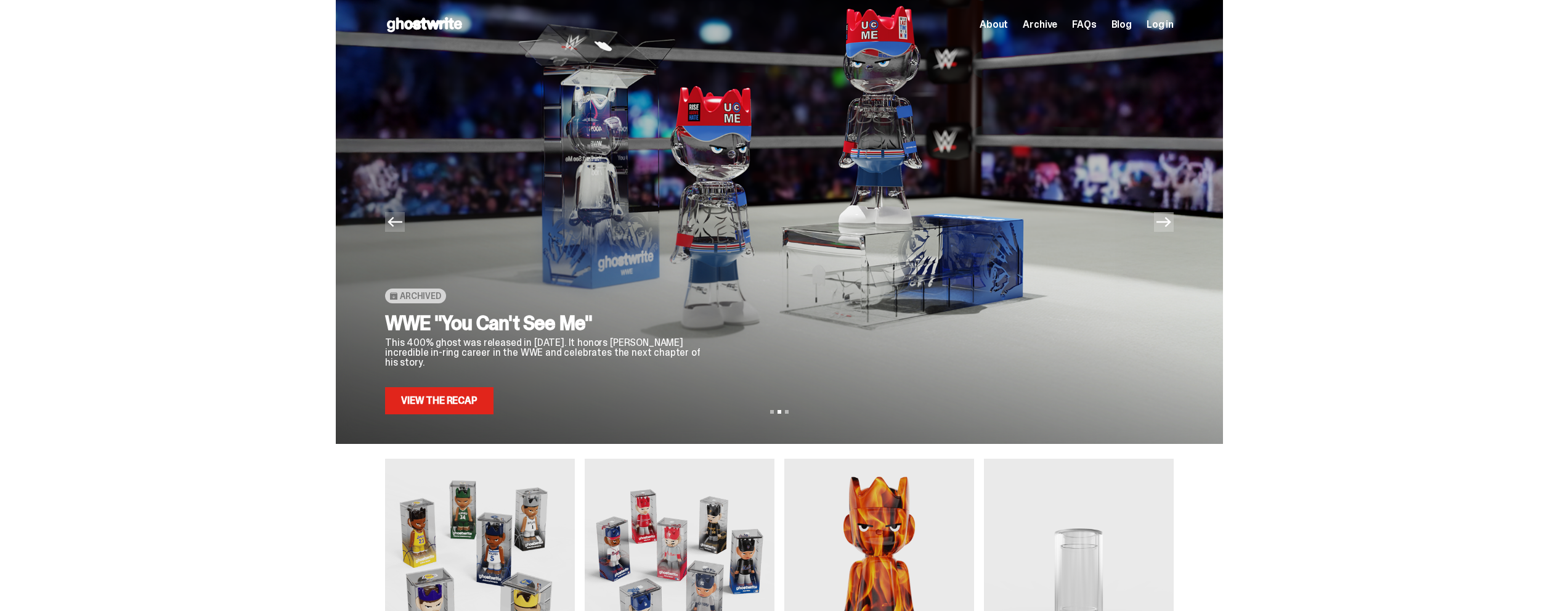
click at [1171, 227] on icon "Next" at bounding box center [1163, 222] width 14 height 14
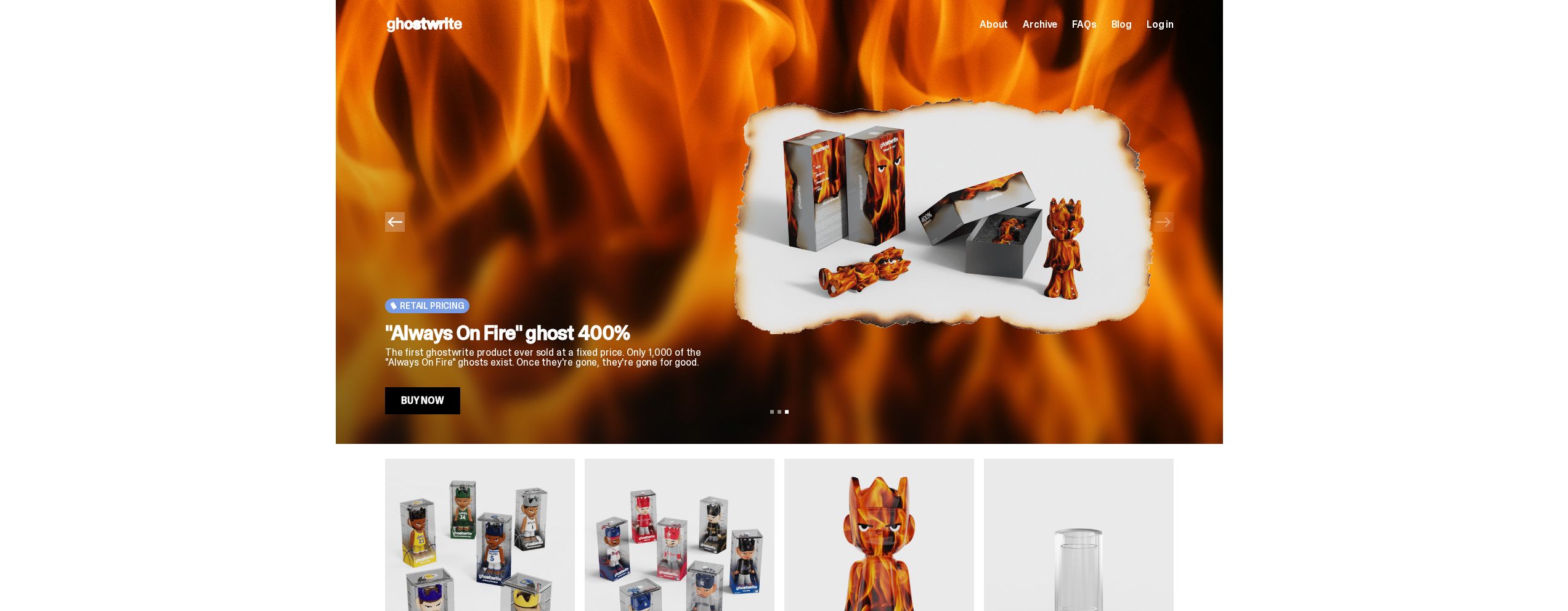
click at [390, 226] on button "Previous" at bounding box center [395, 222] width 20 height 20
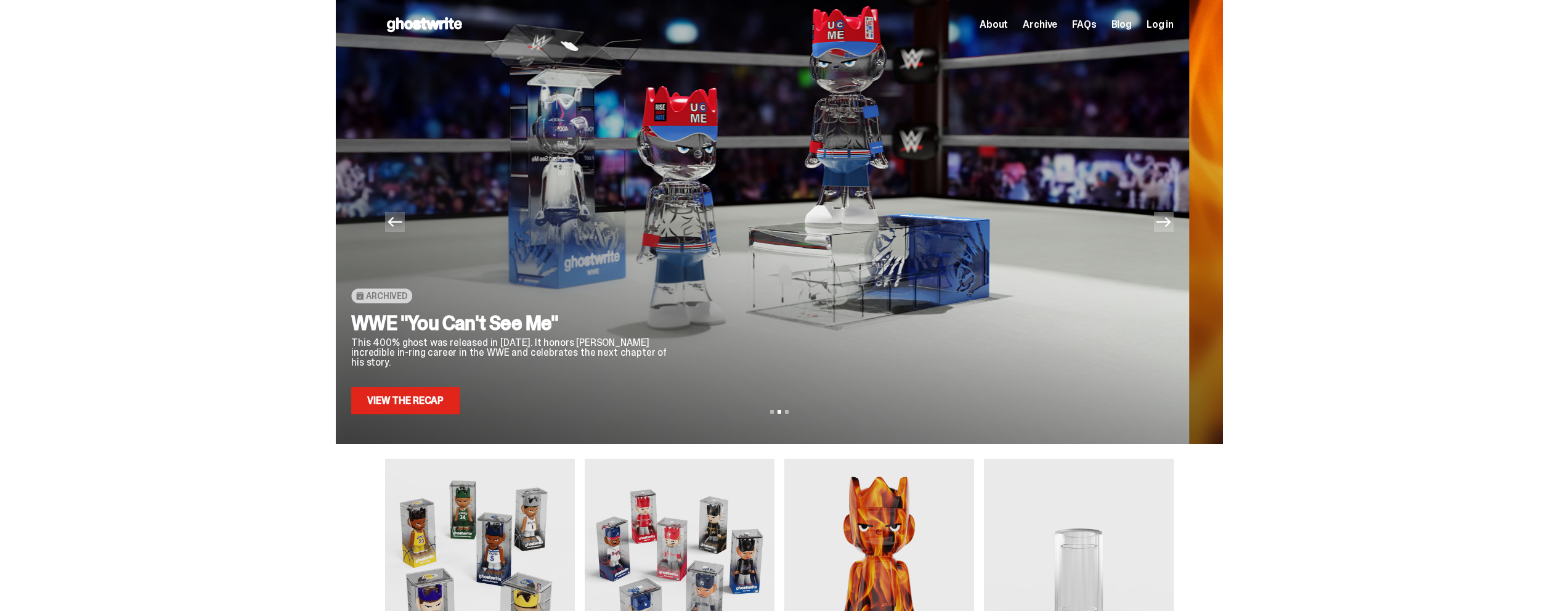
click at [396, 224] on icon "Previous" at bounding box center [395, 222] width 14 height 14
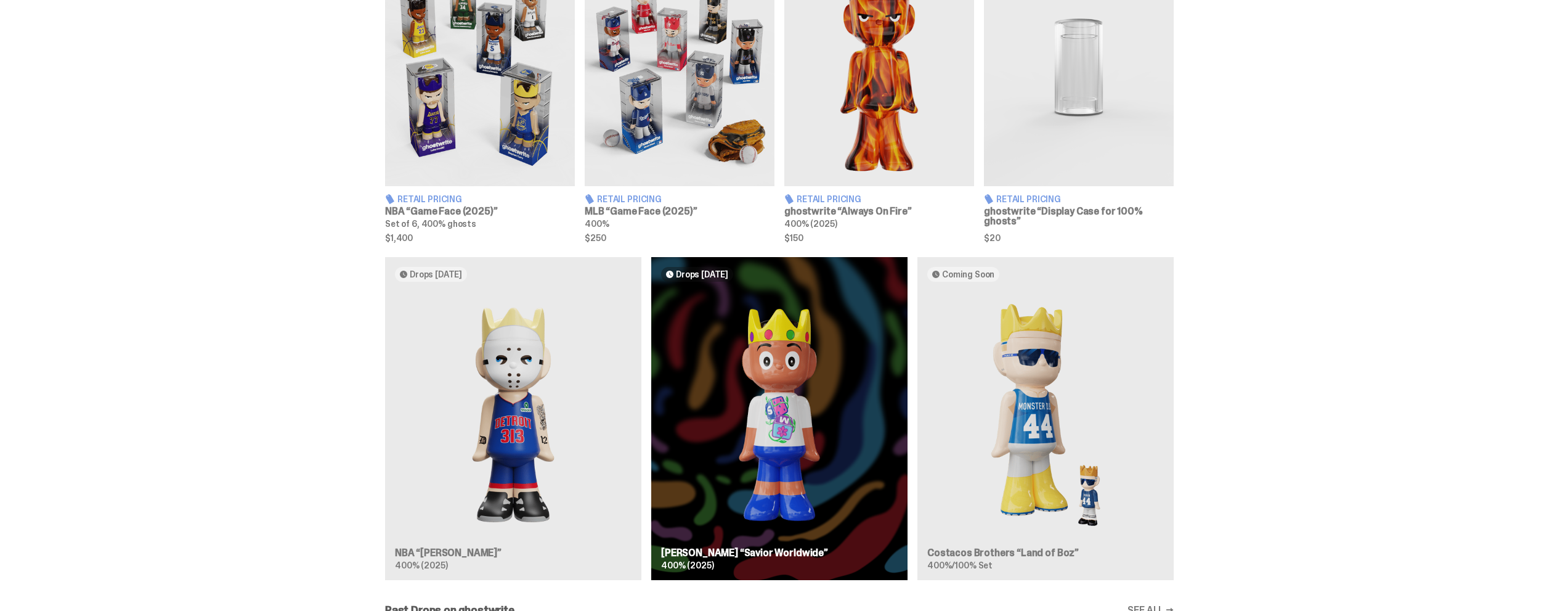
scroll to position [370, 0]
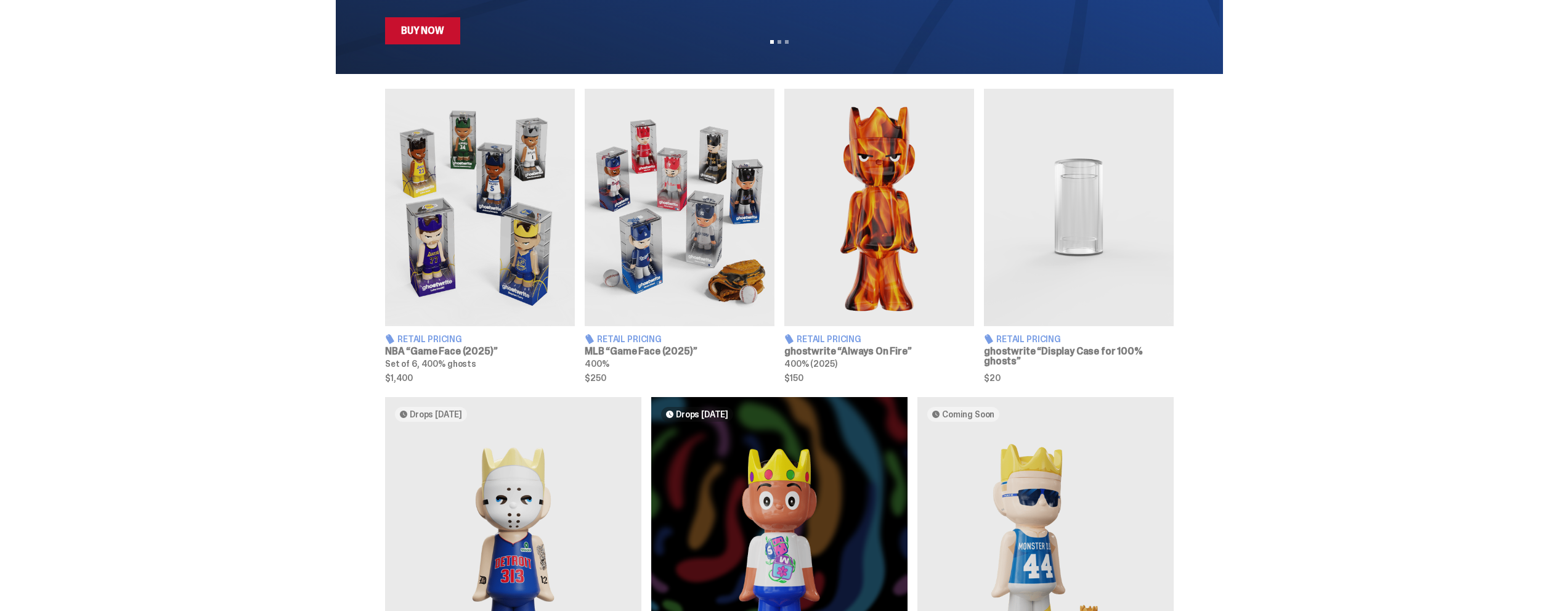
click at [546, 233] on img at bounding box center [479, 208] width 190 height 237
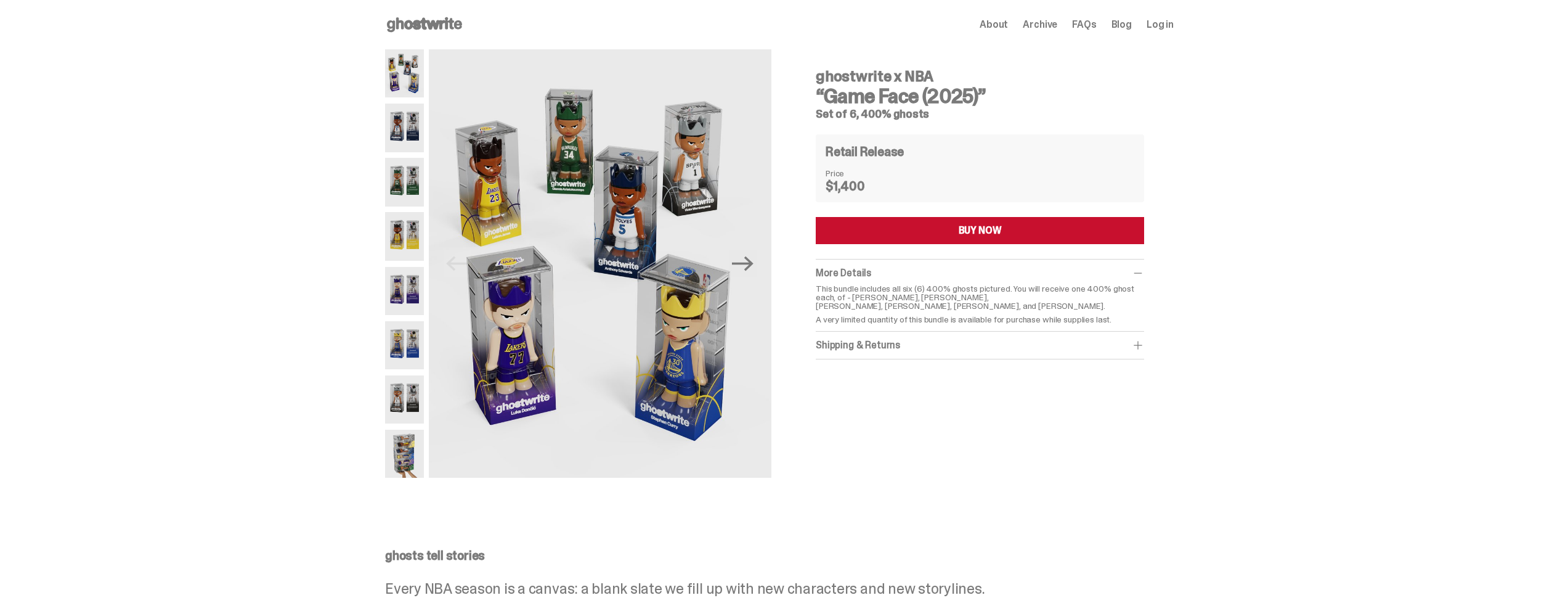
click at [406, 133] on img at bounding box center [404, 128] width 39 height 48
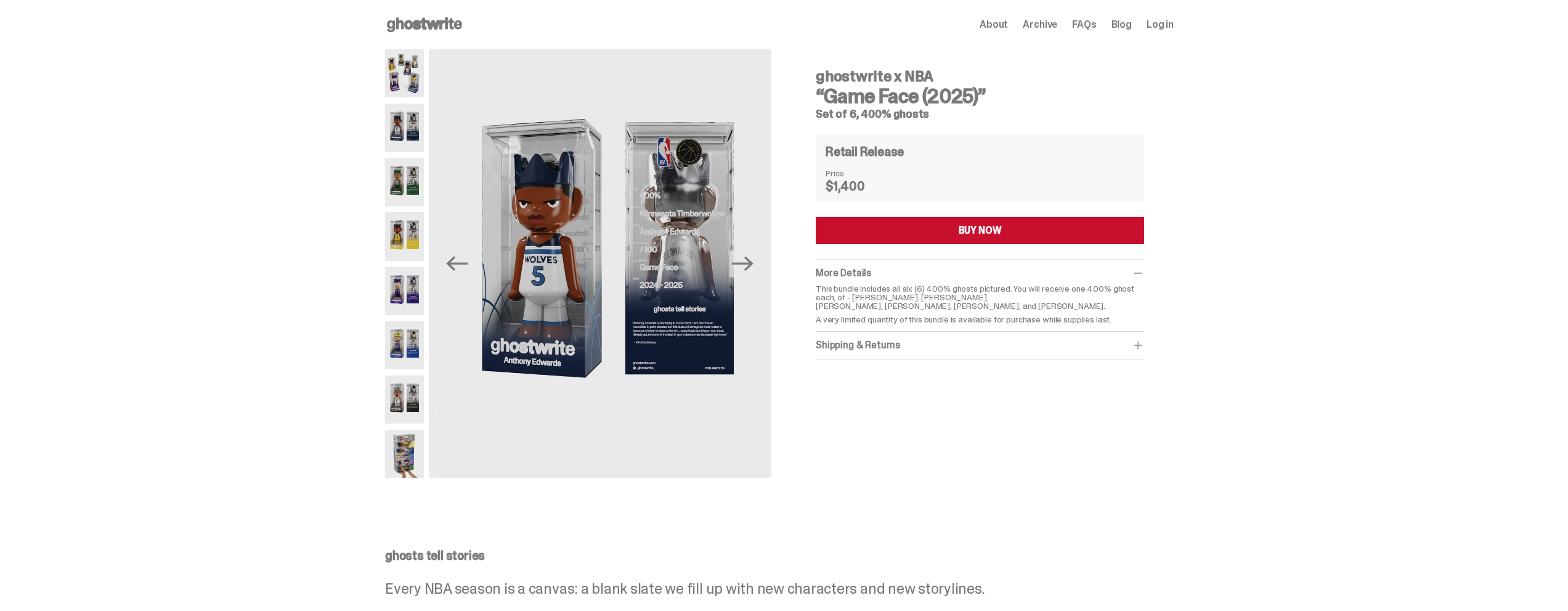
click at [397, 185] on img at bounding box center [404, 182] width 39 height 48
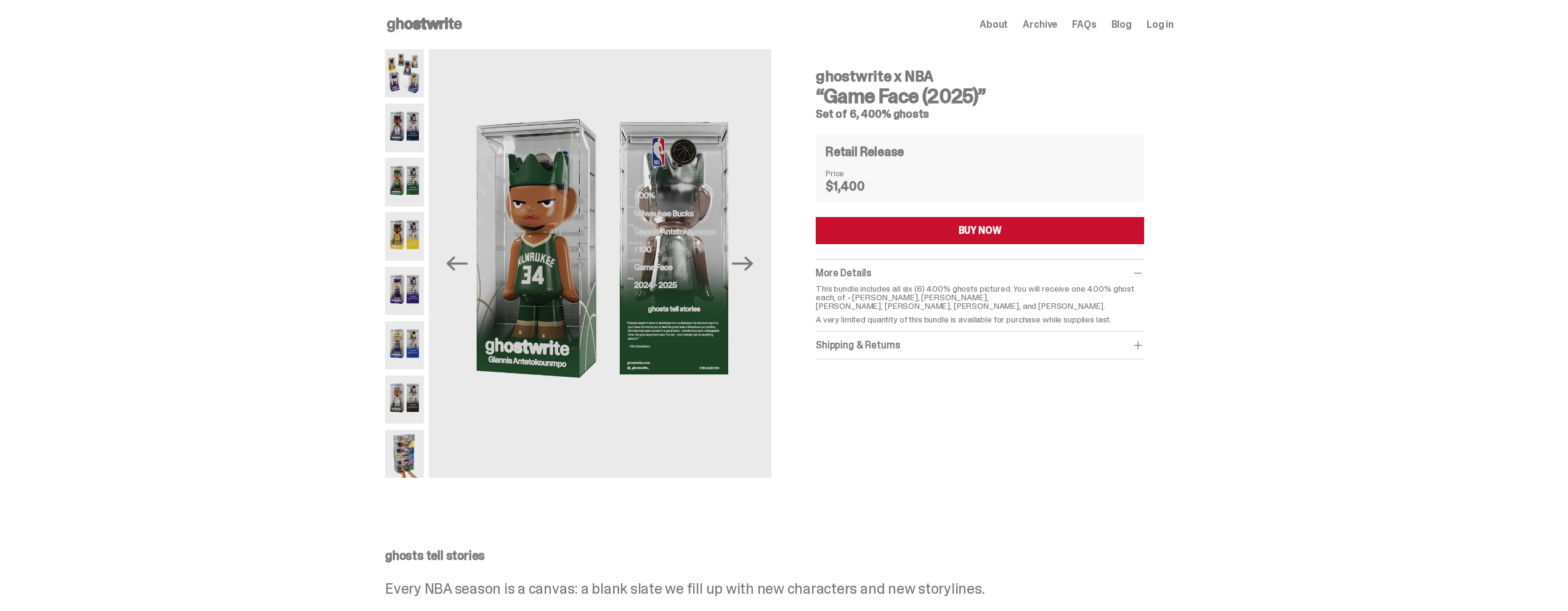
click at [390, 237] on img at bounding box center [404, 236] width 39 height 48
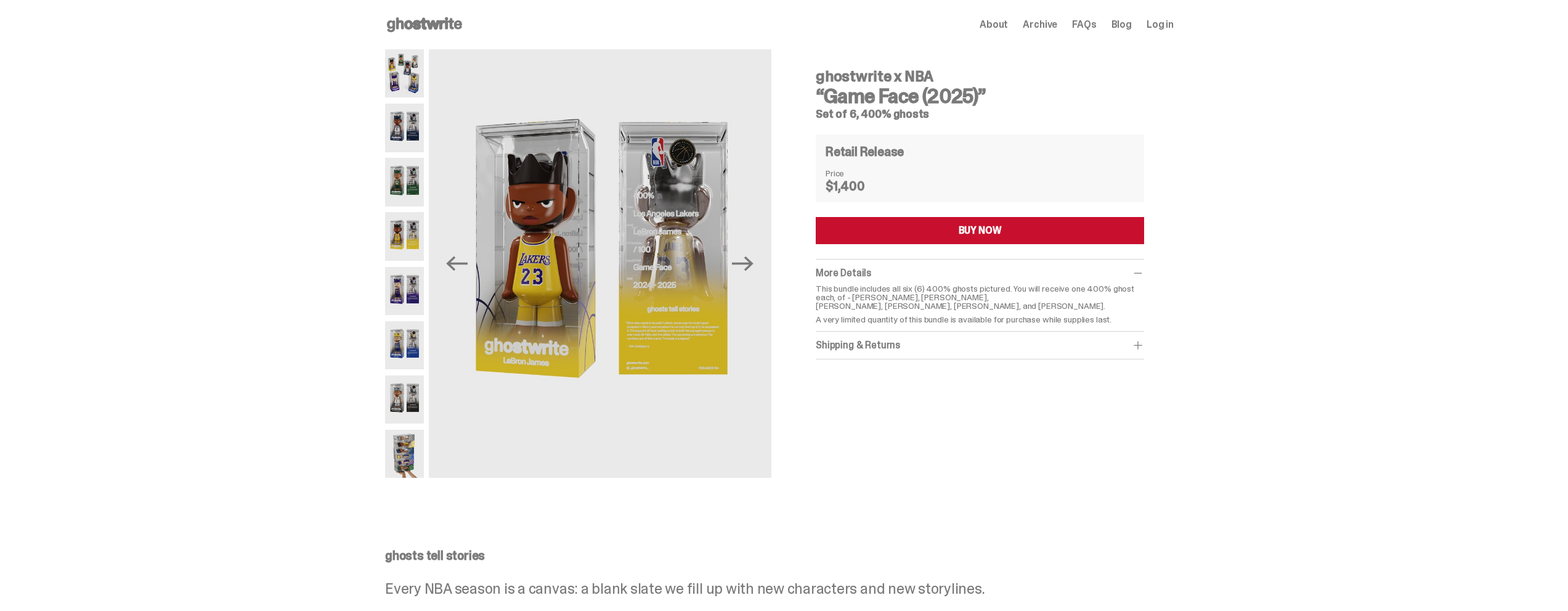
click at [395, 200] on img at bounding box center [404, 182] width 39 height 48
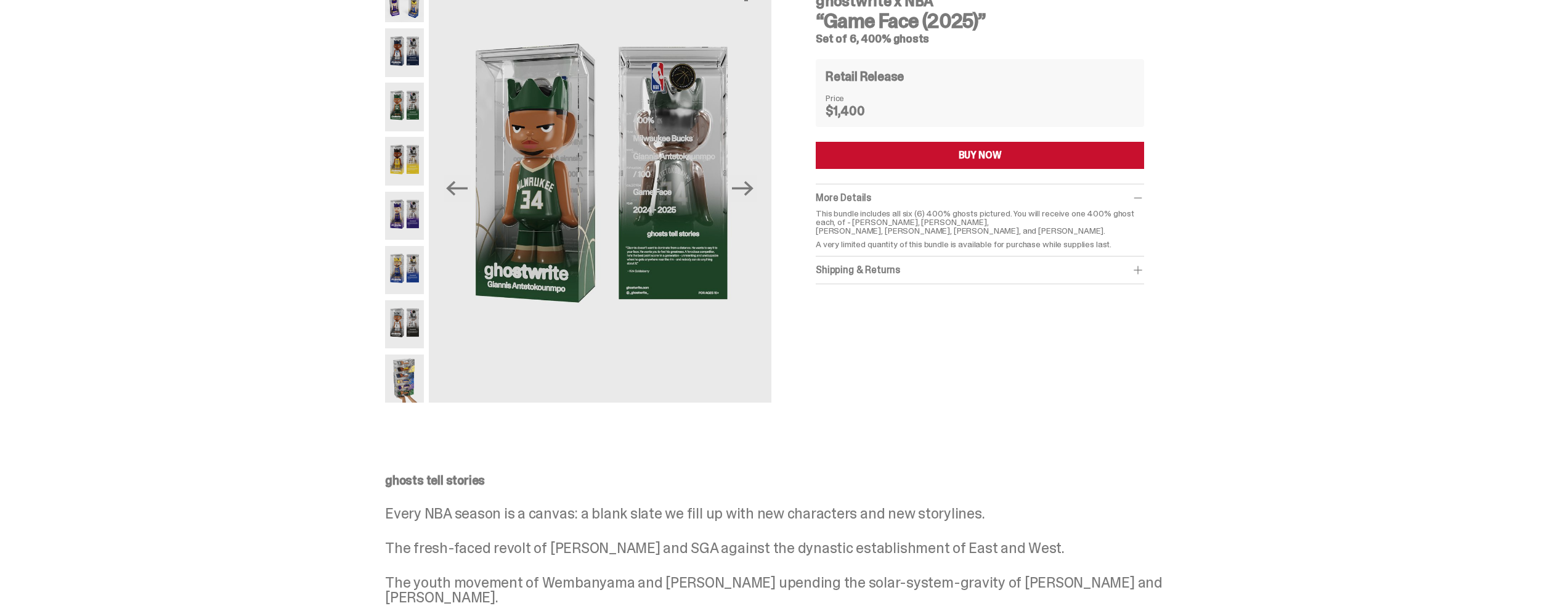
scroll to position [61, 0]
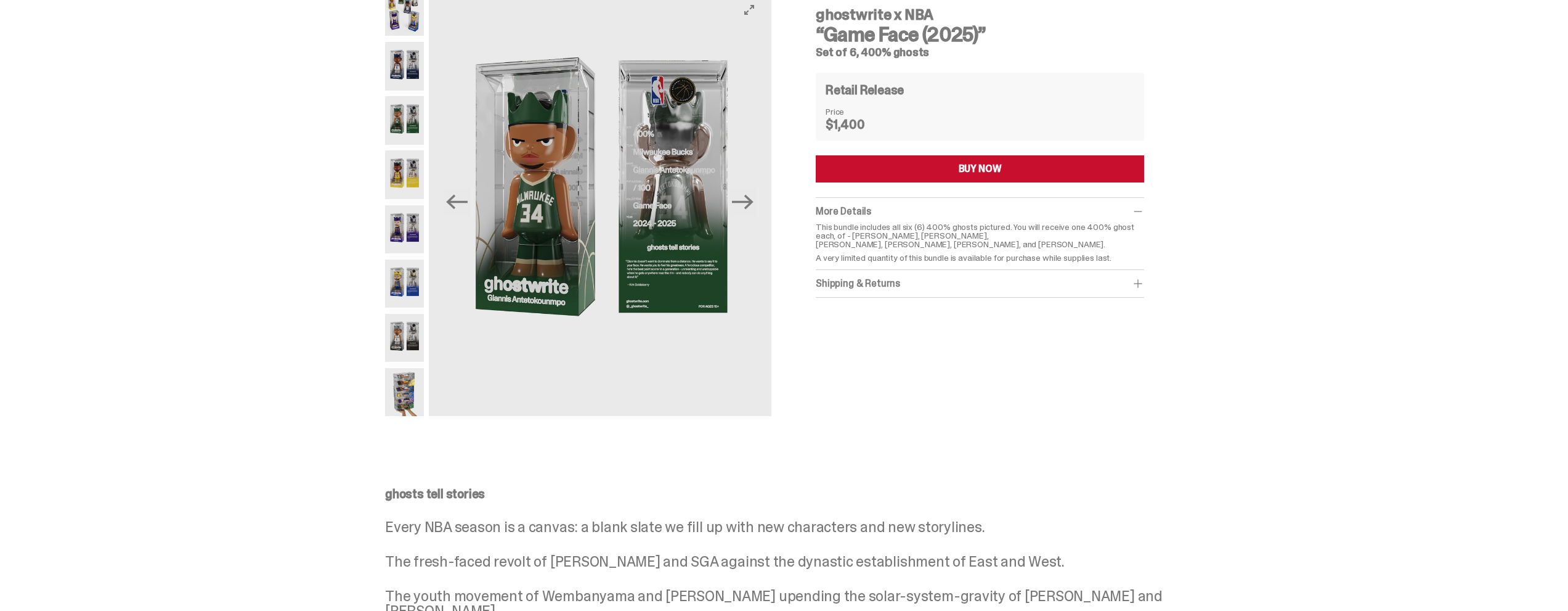
click at [754, 17] on div "Previous Next" at bounding box center [599, 202] width 342 height 429
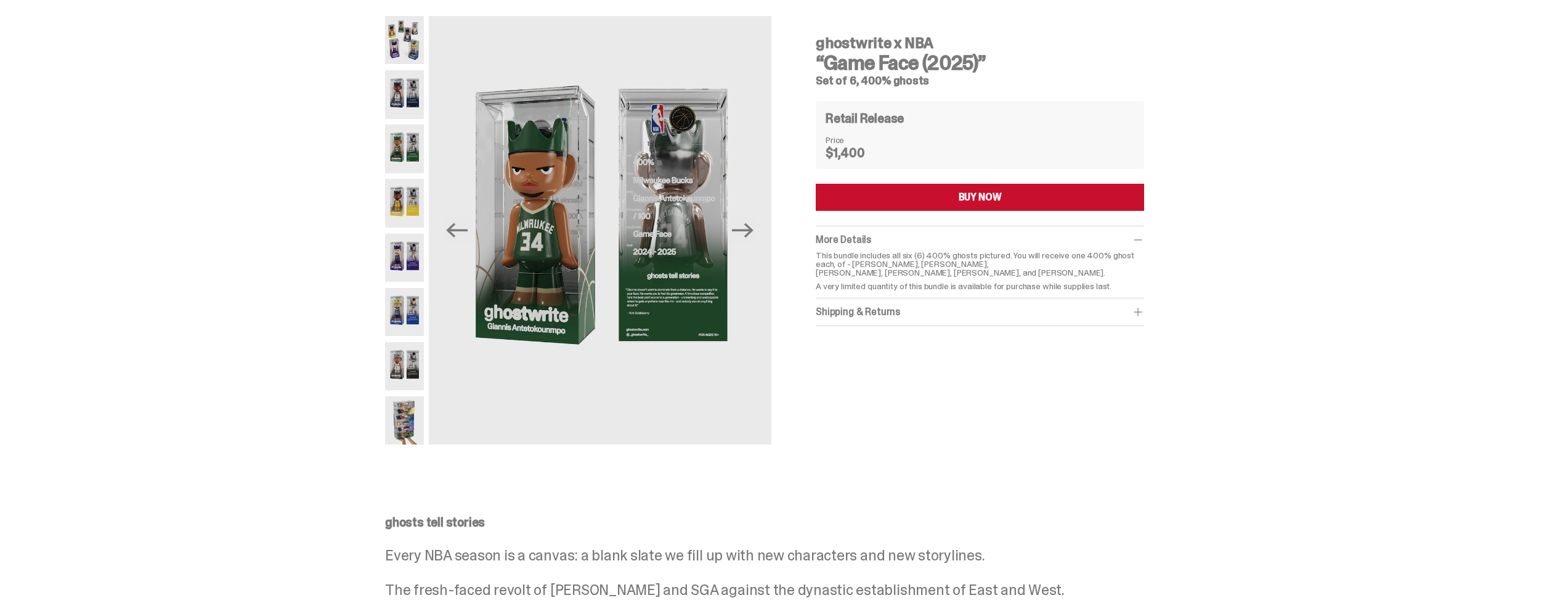
scroll to position [0, 0]
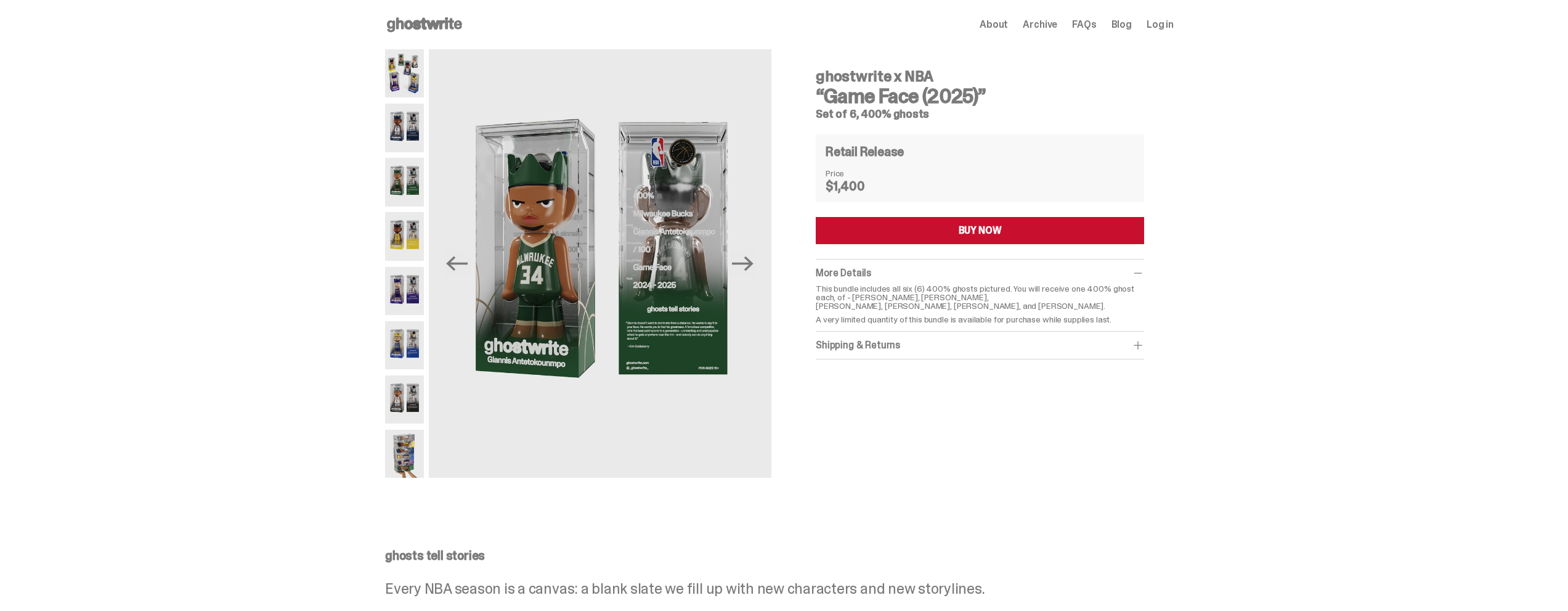
click at [399, 117] on img at bounding box center [404, 128] width 39 height 48
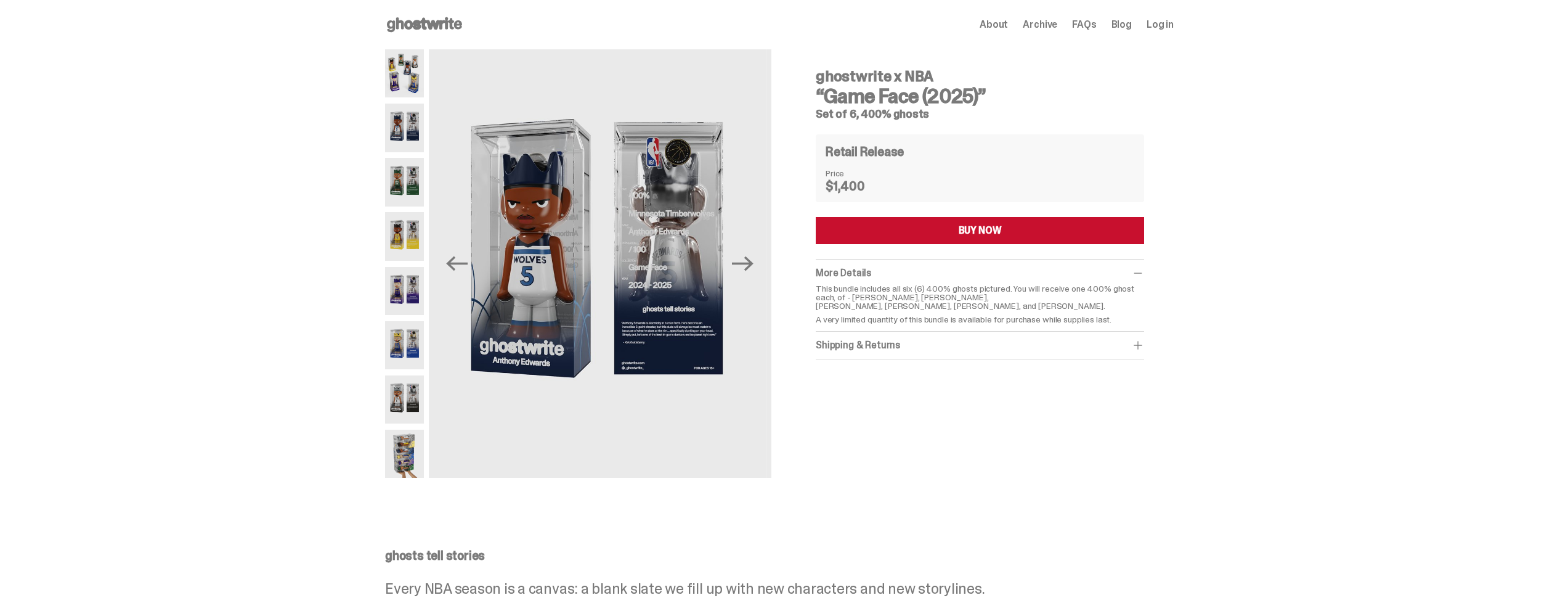
click at [395, 68] on img at bounding box center [404, 73] width 39 height 48
